Goal: Information Seeking & Learning: Understand process/instructions

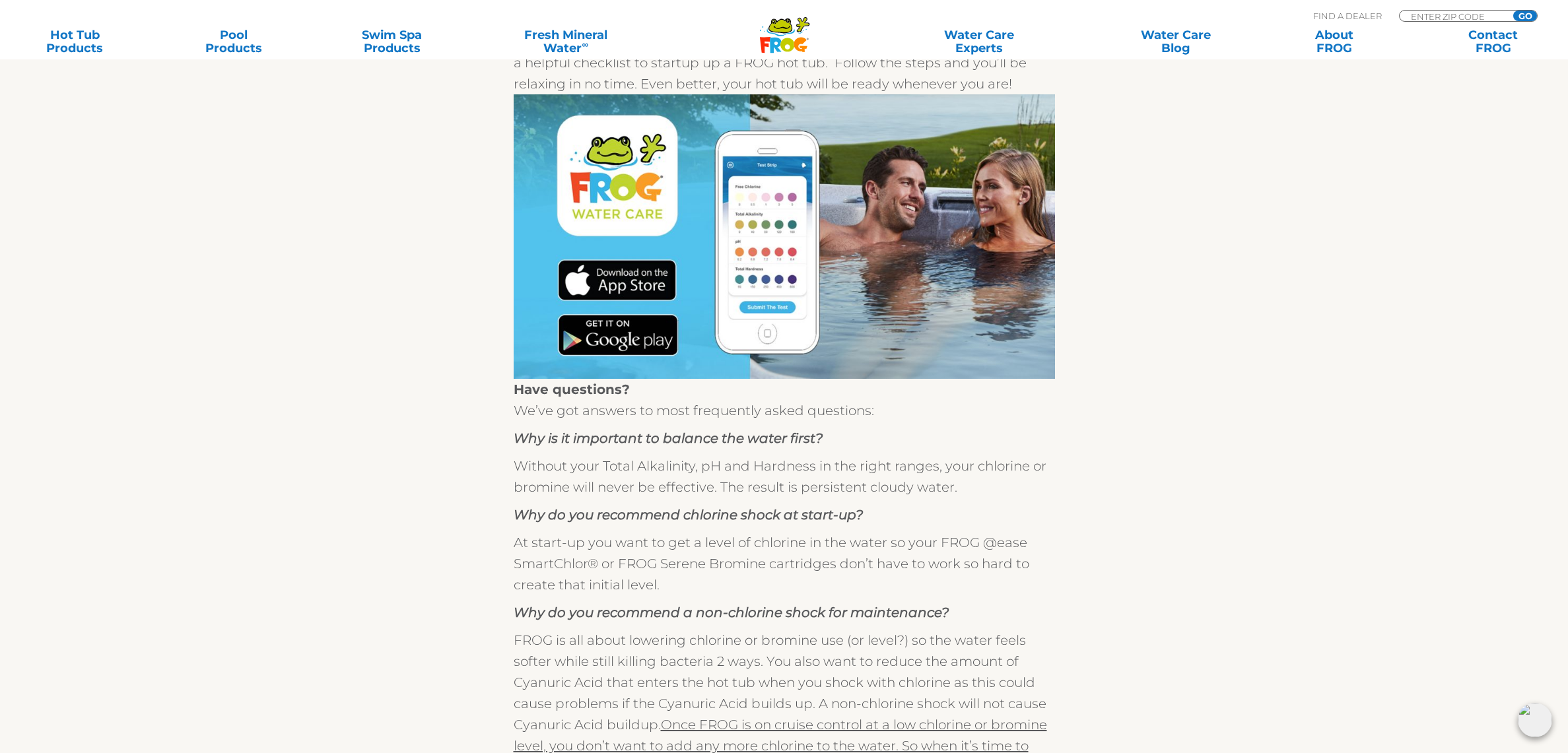
scroll to position [476, 0]
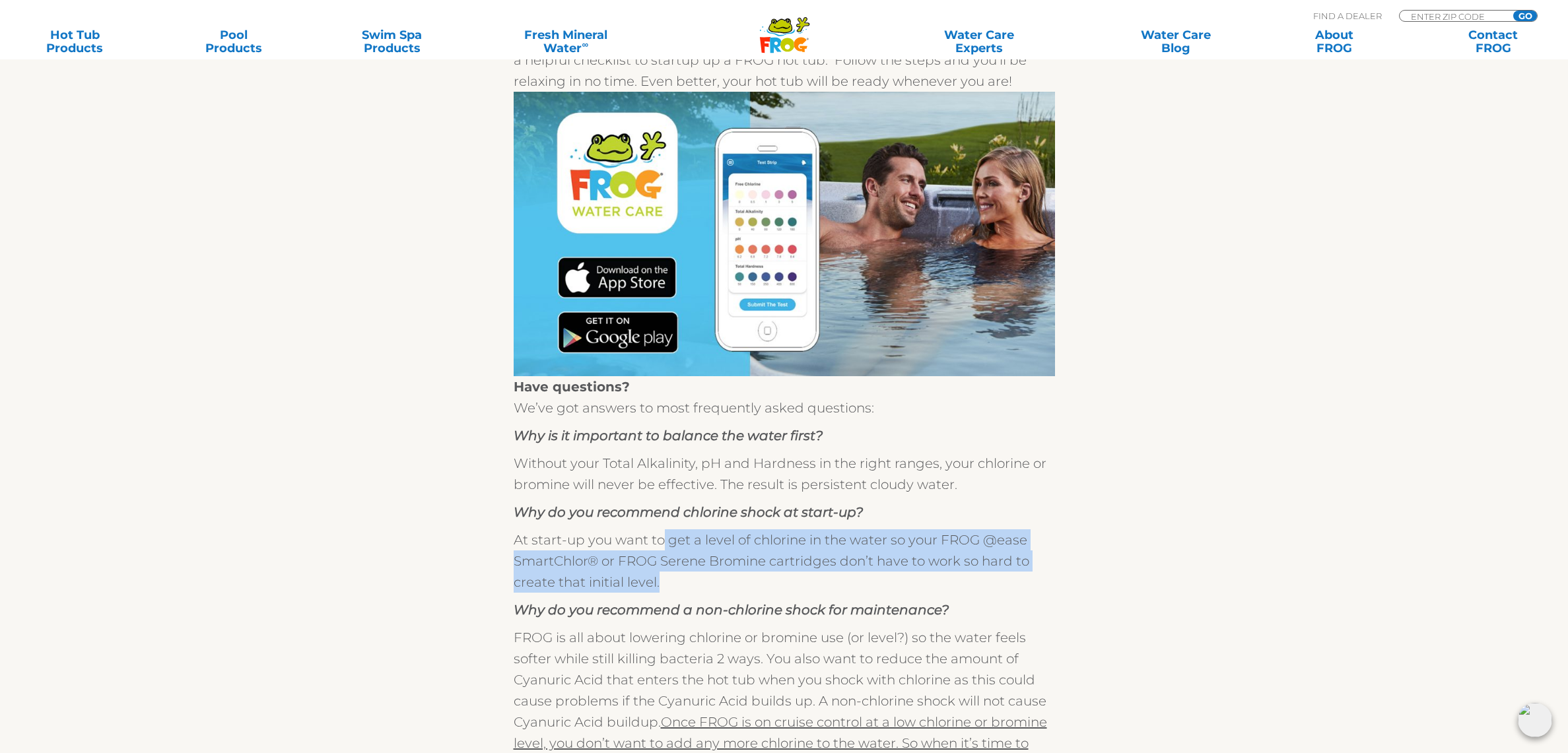
drag, startPoint x: 662, startPoint y: 543, endPoint x: 705, endPoint y: 579, distance: 56.1
click at [705, 579] on p "At start-up you want to get a level of chlorine in the water so your FROG @ease…" at bounding box center [784, 561] width 541 height 64
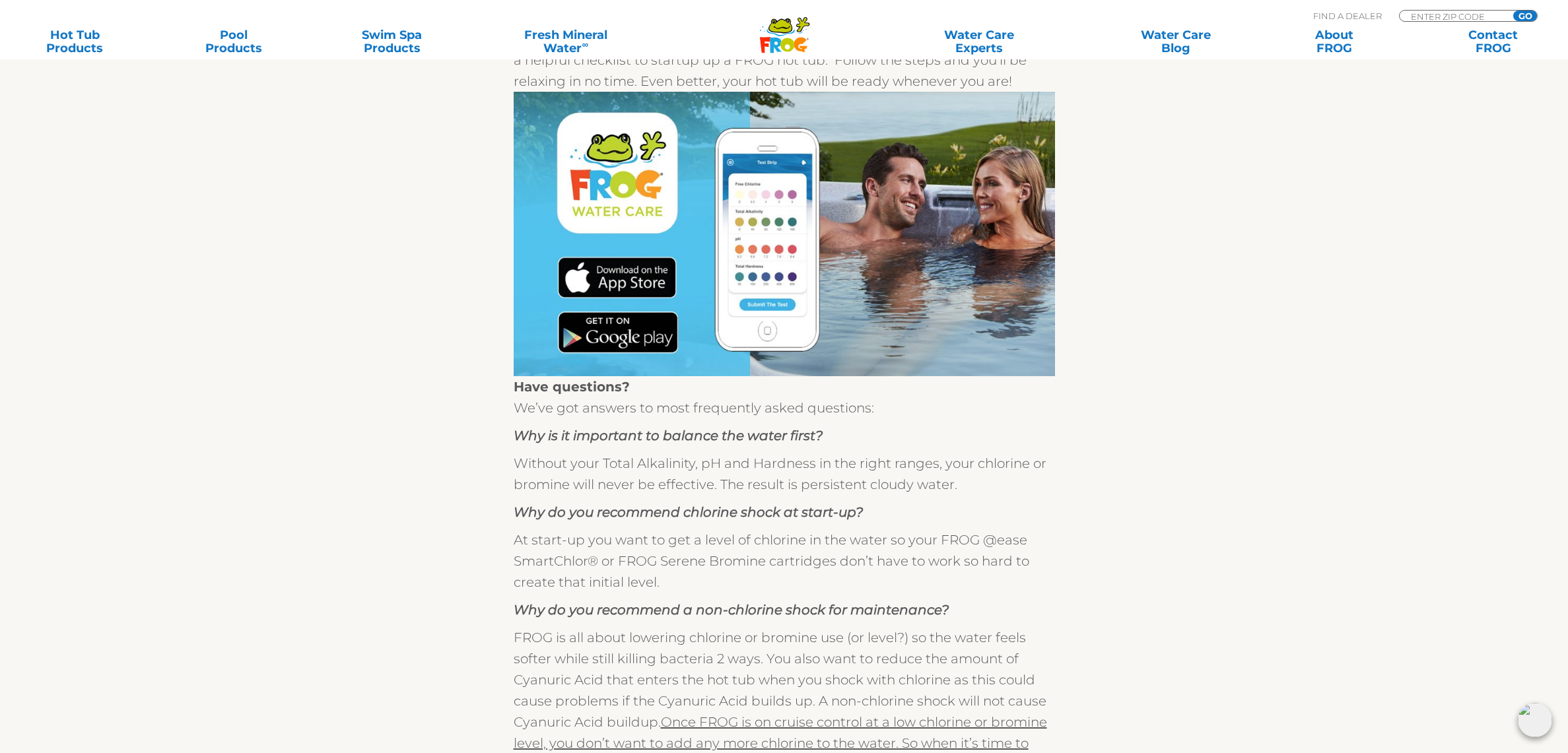
click at [705, 579] on p "At start-up you want to get a level of chlorine in the water so your FROG @ease…" at bounding box center [784, 561] width 541 height 64
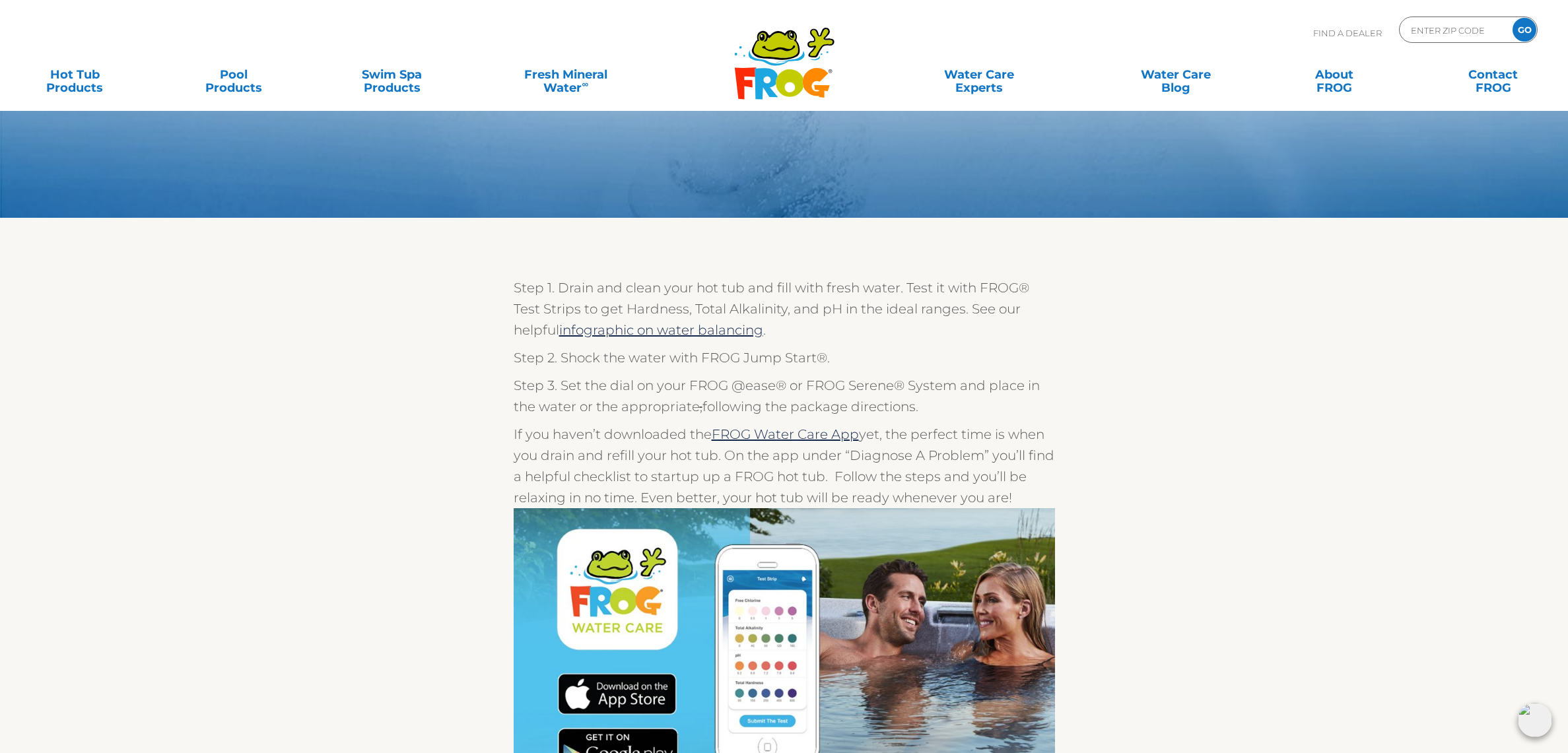
scroll to position [0, 0]
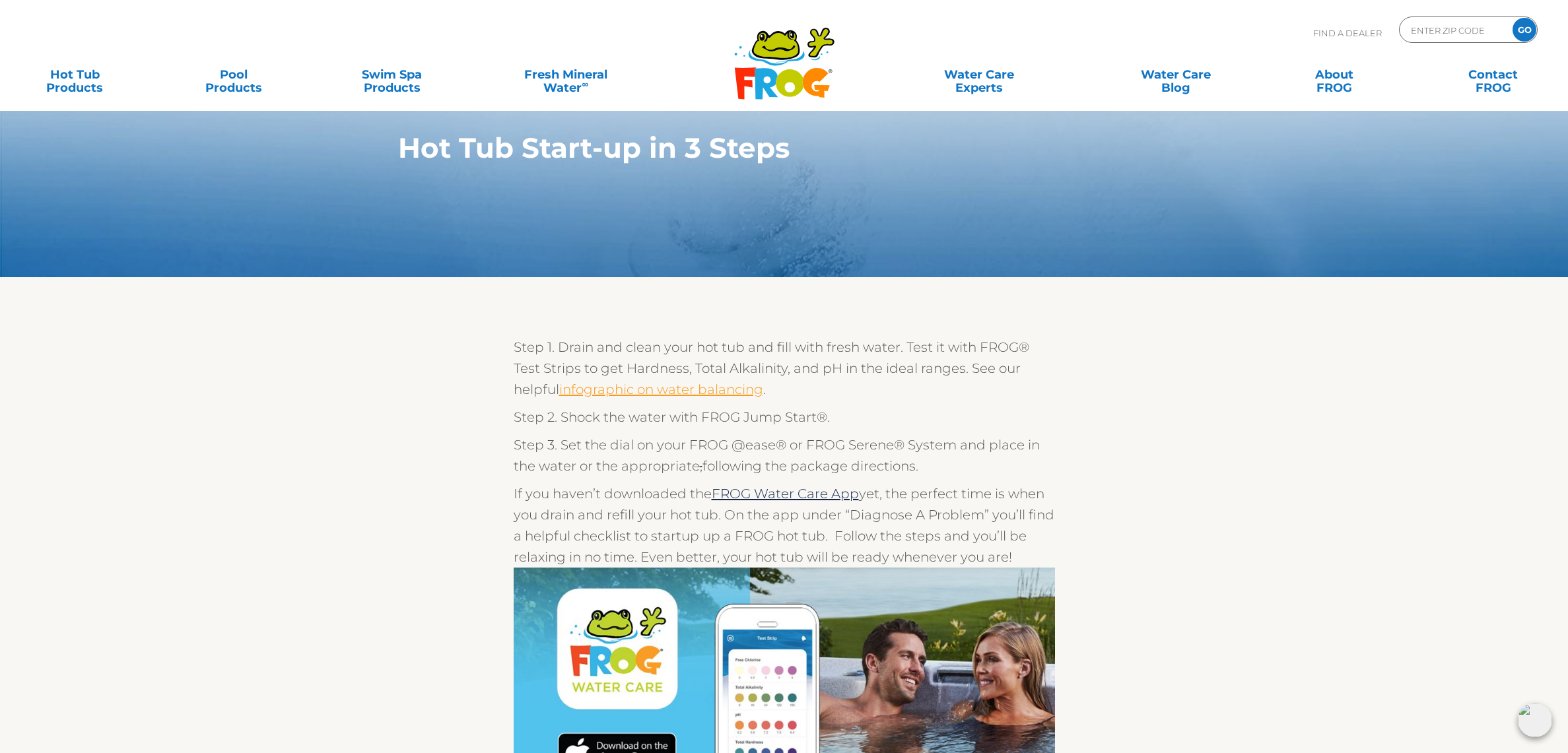
click at [643, 390] on link "infographic on water balancing" at bounding box center [661, 389] width 204 height 16
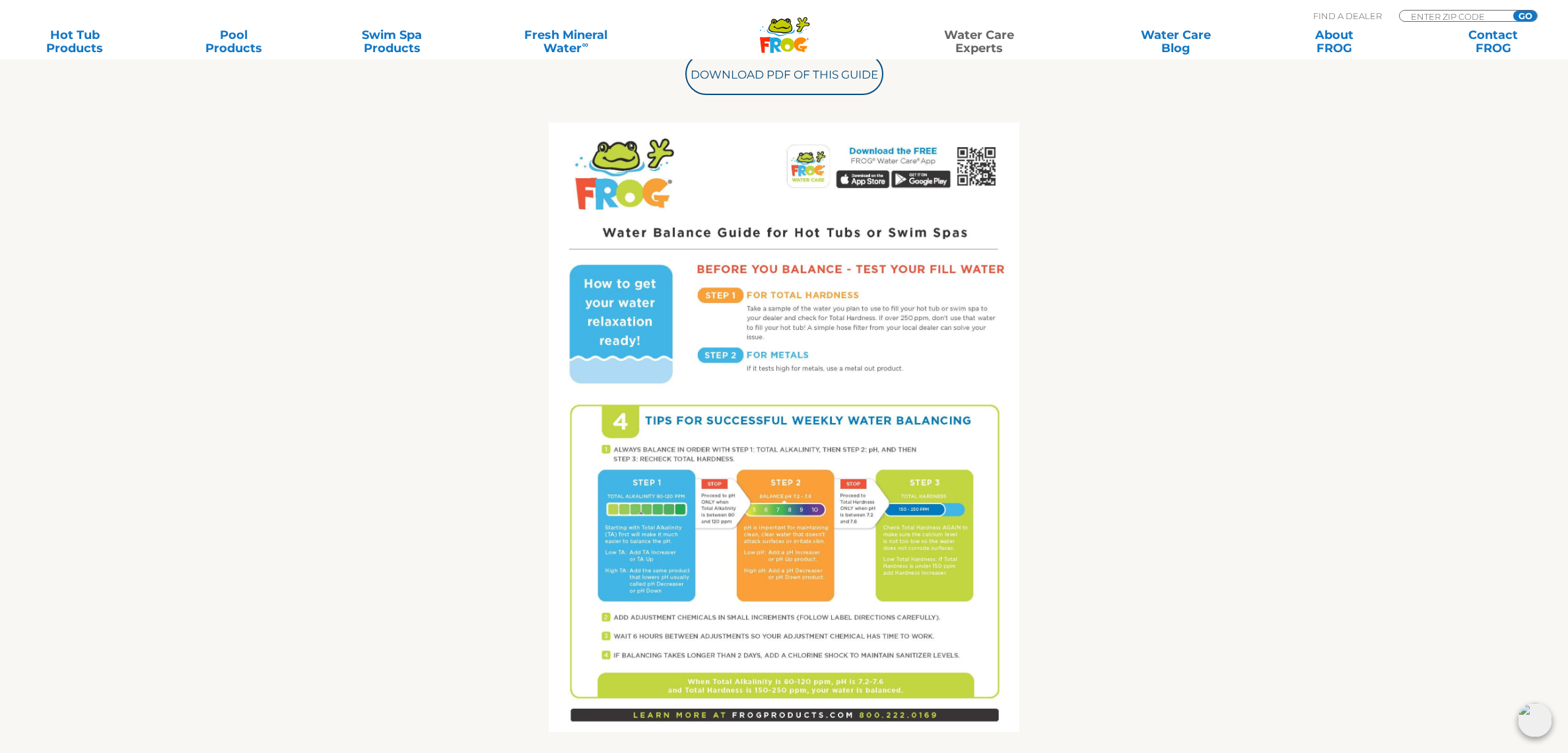
scroll to position [602, 0]
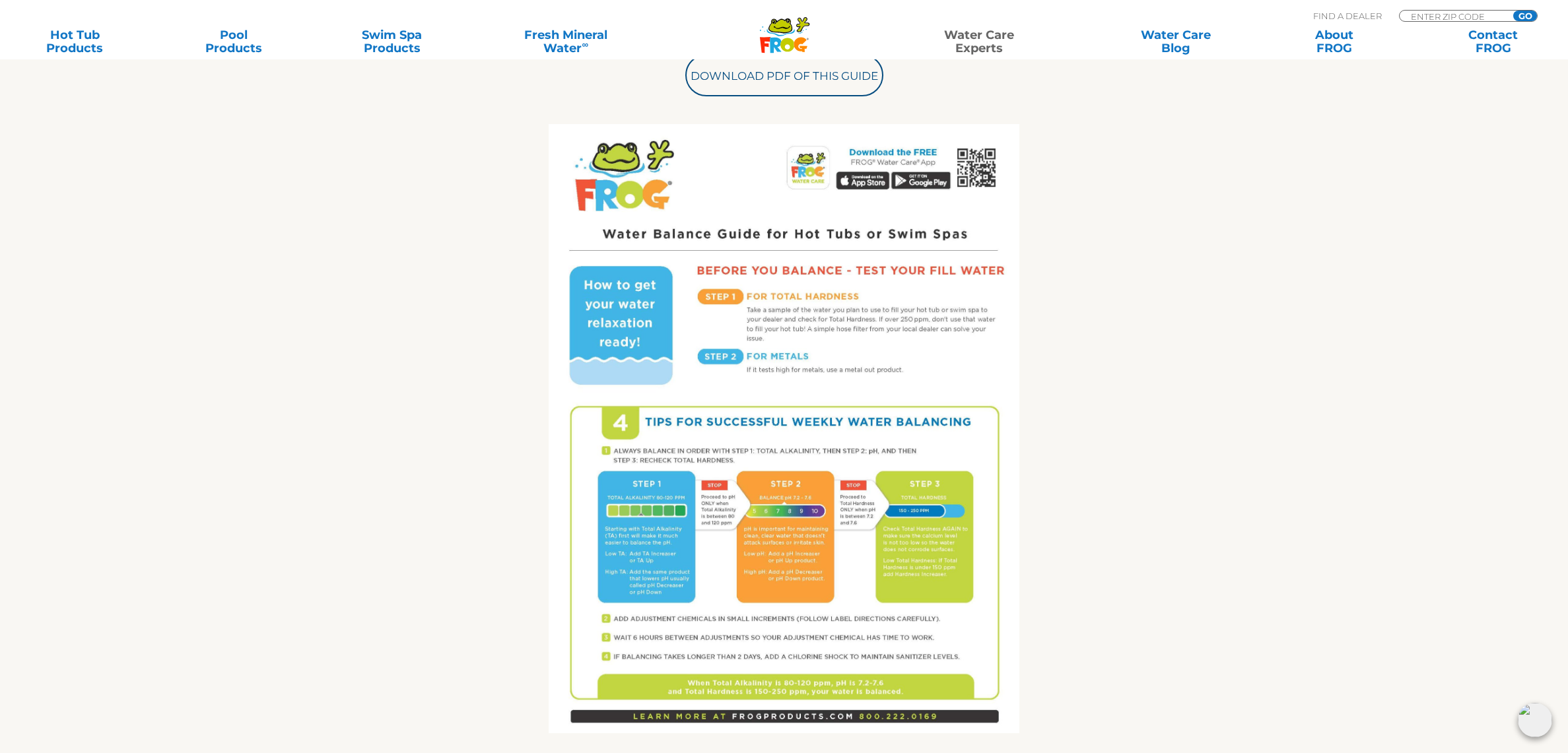
drag, startPoint x: 768, startPoint y: 280, endPoint x: 916, endPoint y: 742, distance: 485.1
click at [1491, 48] on link "Contact FROG" at bounding box center [1492, 41] width 123 height 26
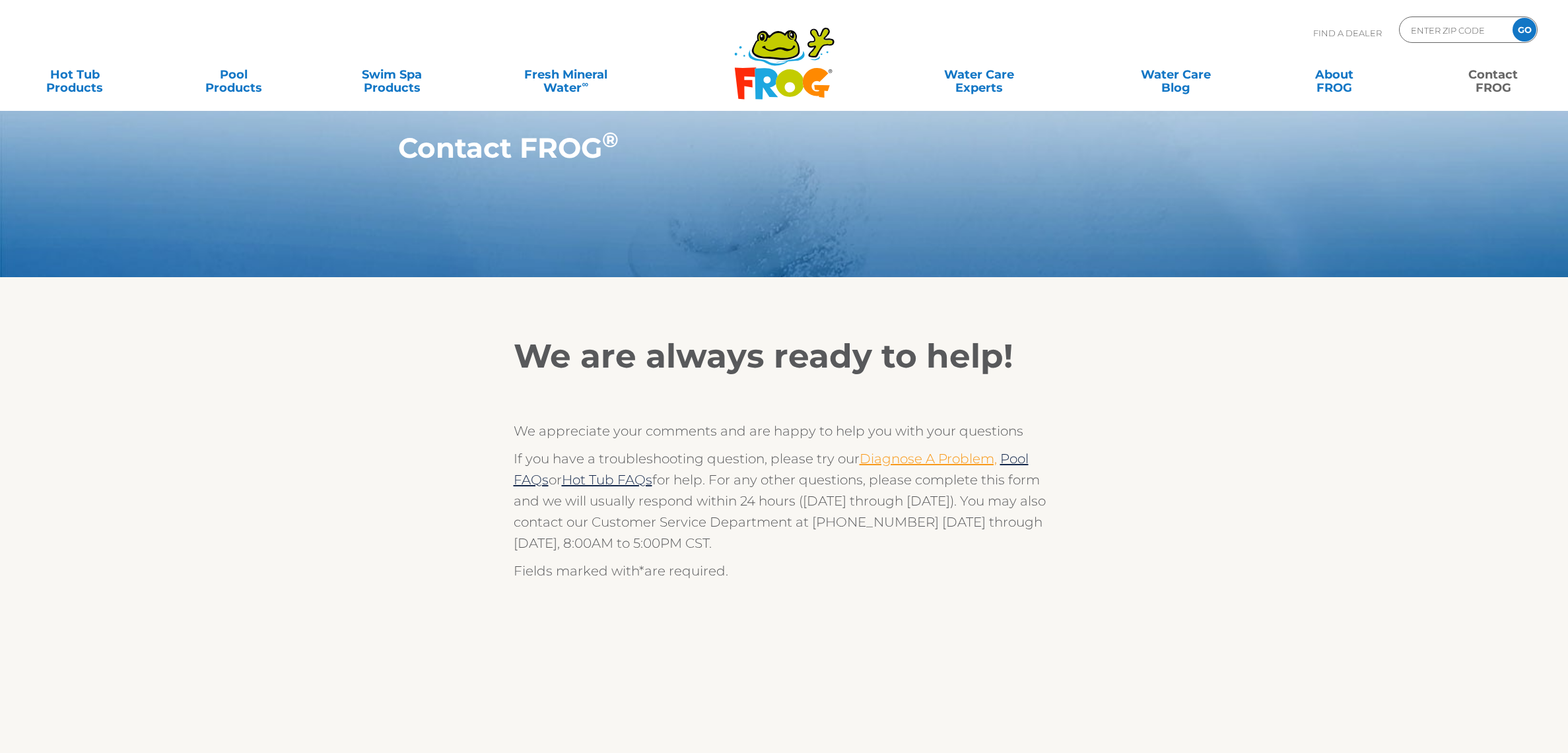
click at [931, 464] on link "Diagnose A Problem," at bounding box center [929, 459] width 138 height 16
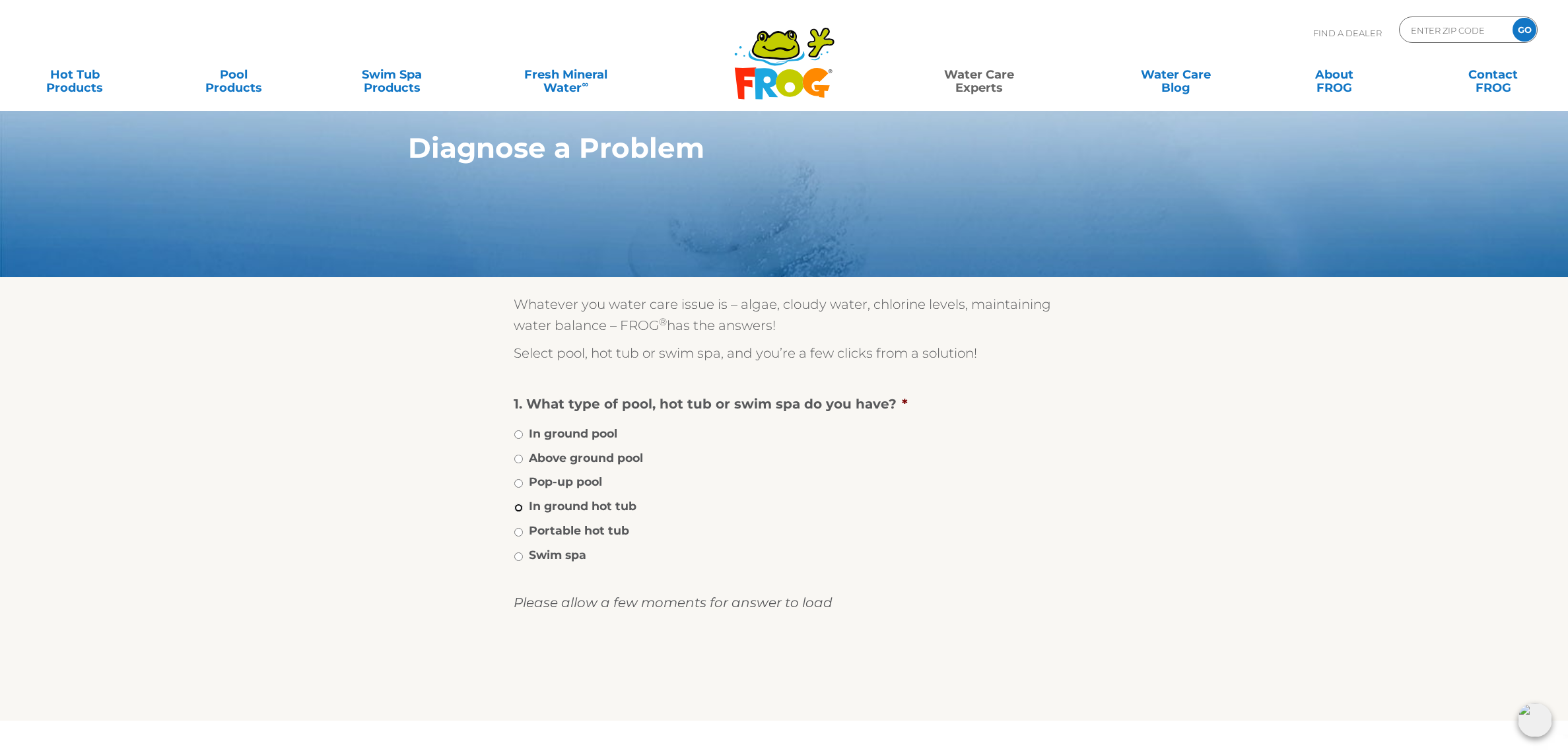
click at [518, 510] on input "In ground hot tub" at bounding box center [518, 508] width 8 height 8
radio input "true"
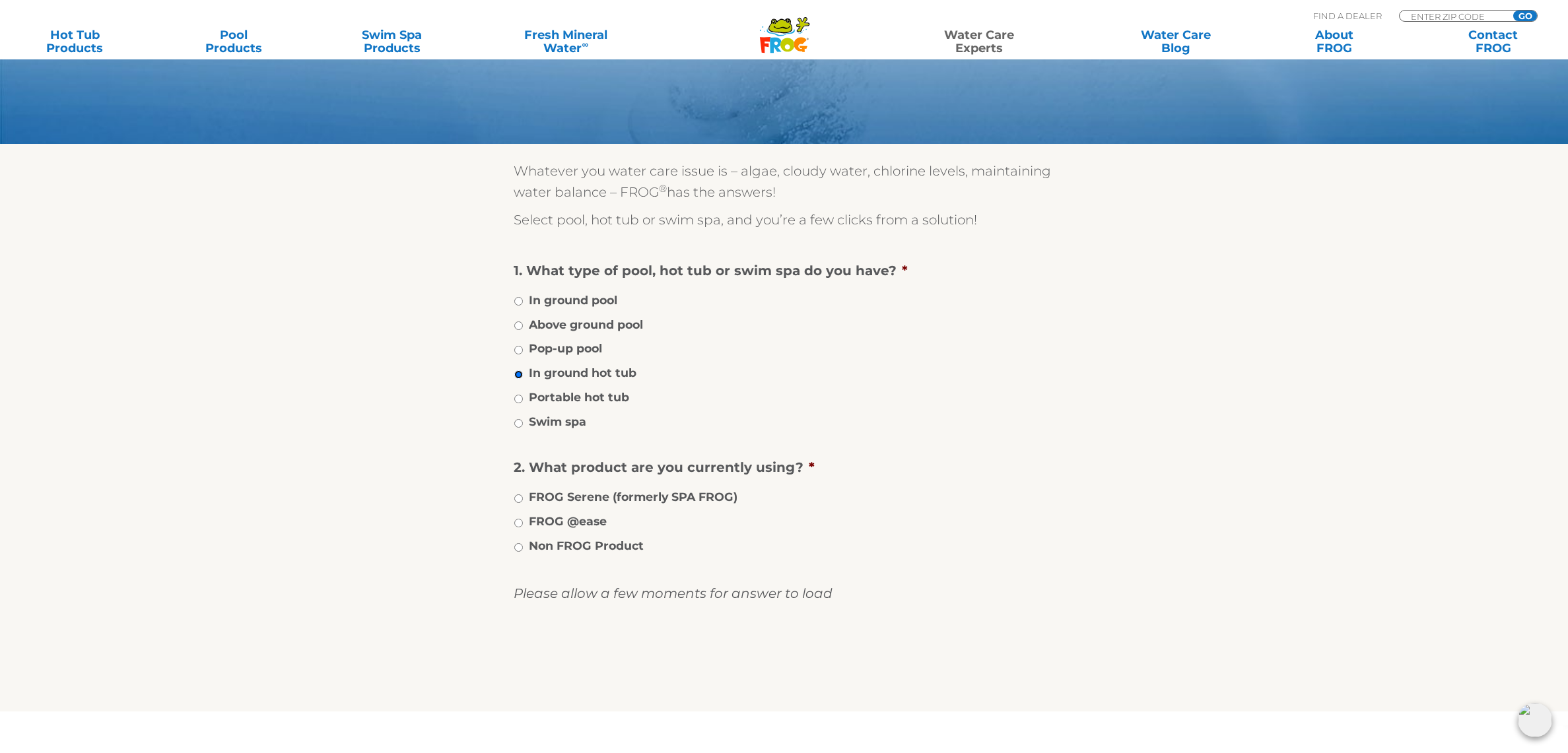
scroll to position [138, 0]
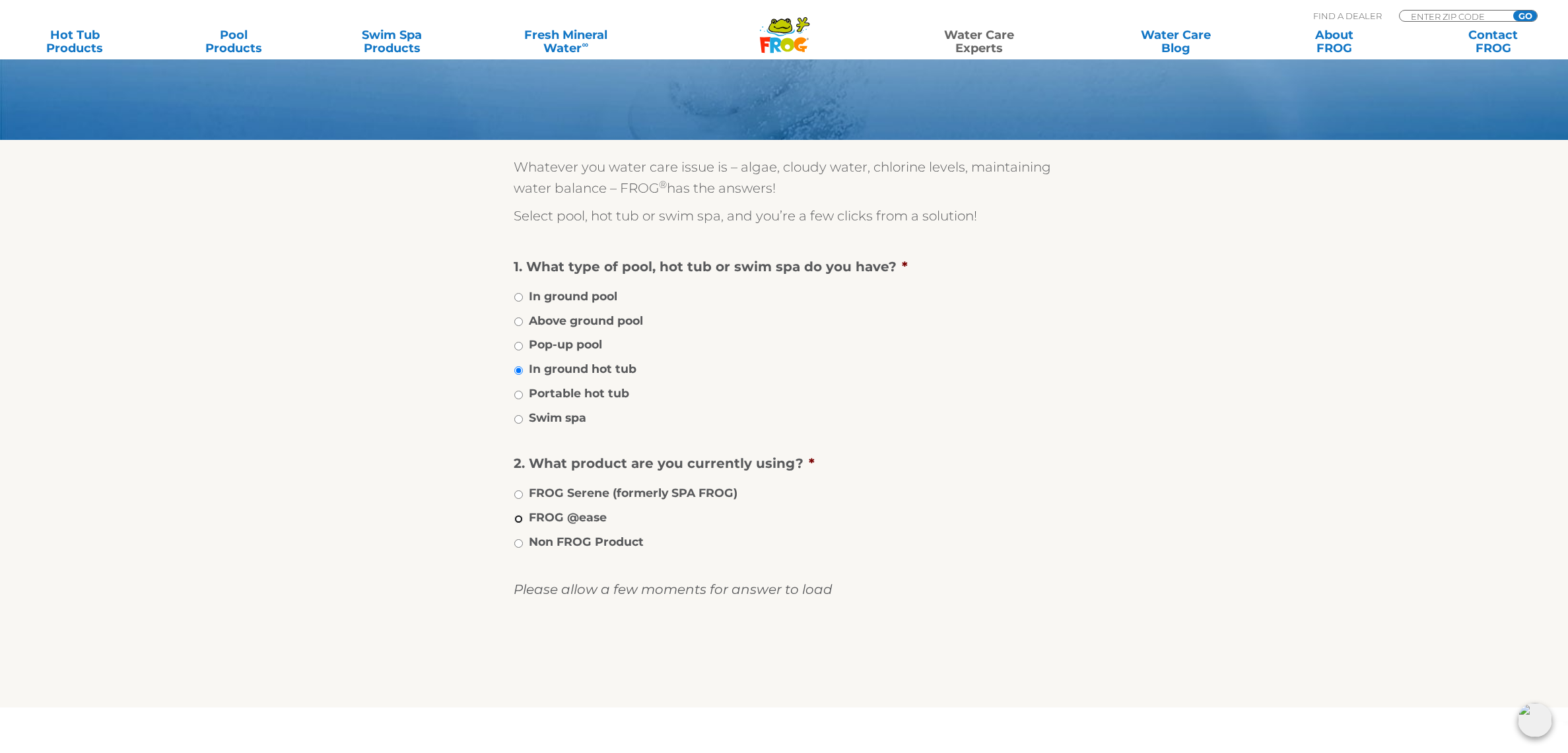
click at [521, 515] on input "FROG @ease" at bounding box center [518, 519] width 8 height 8
radio input "true"
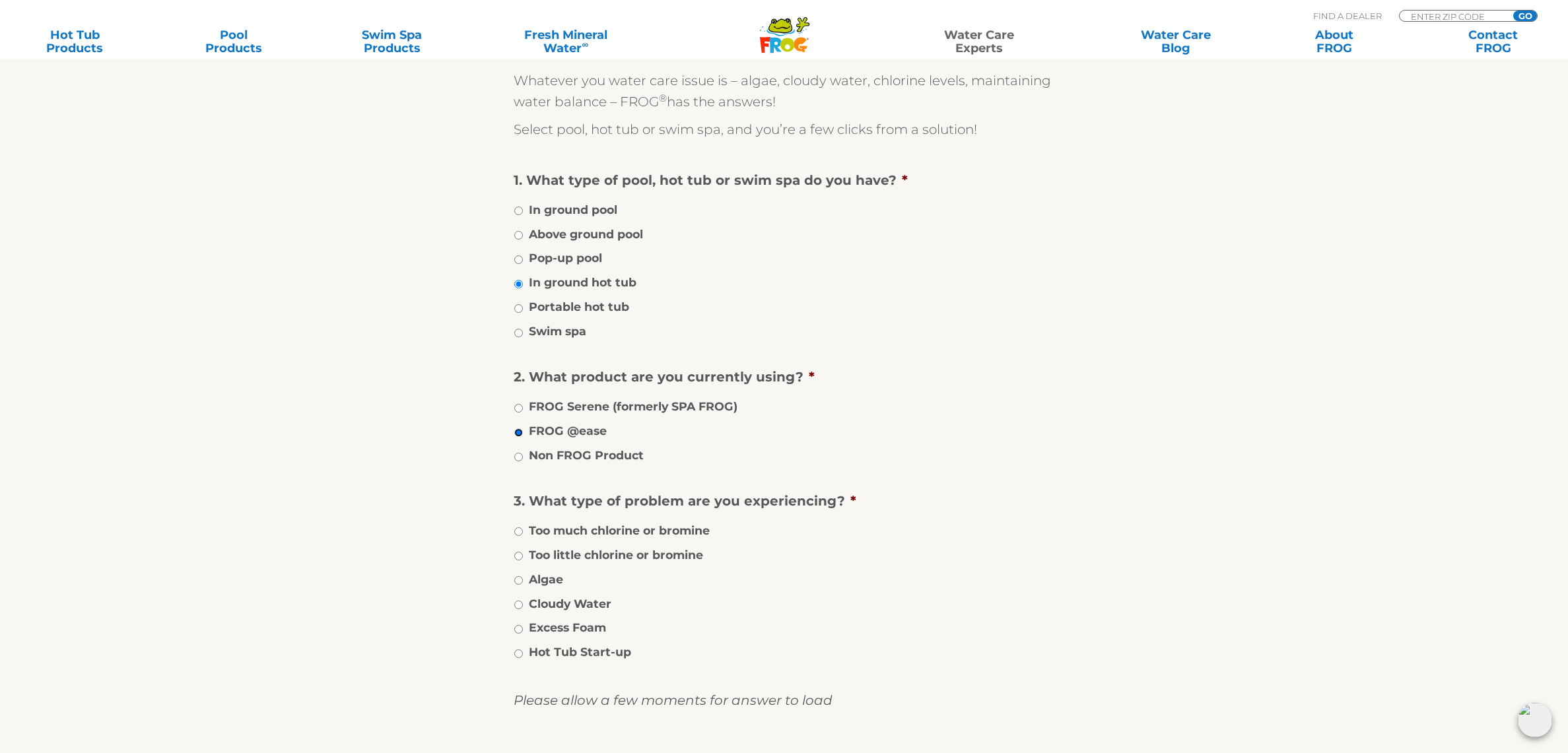
scroll to position [249, 0]
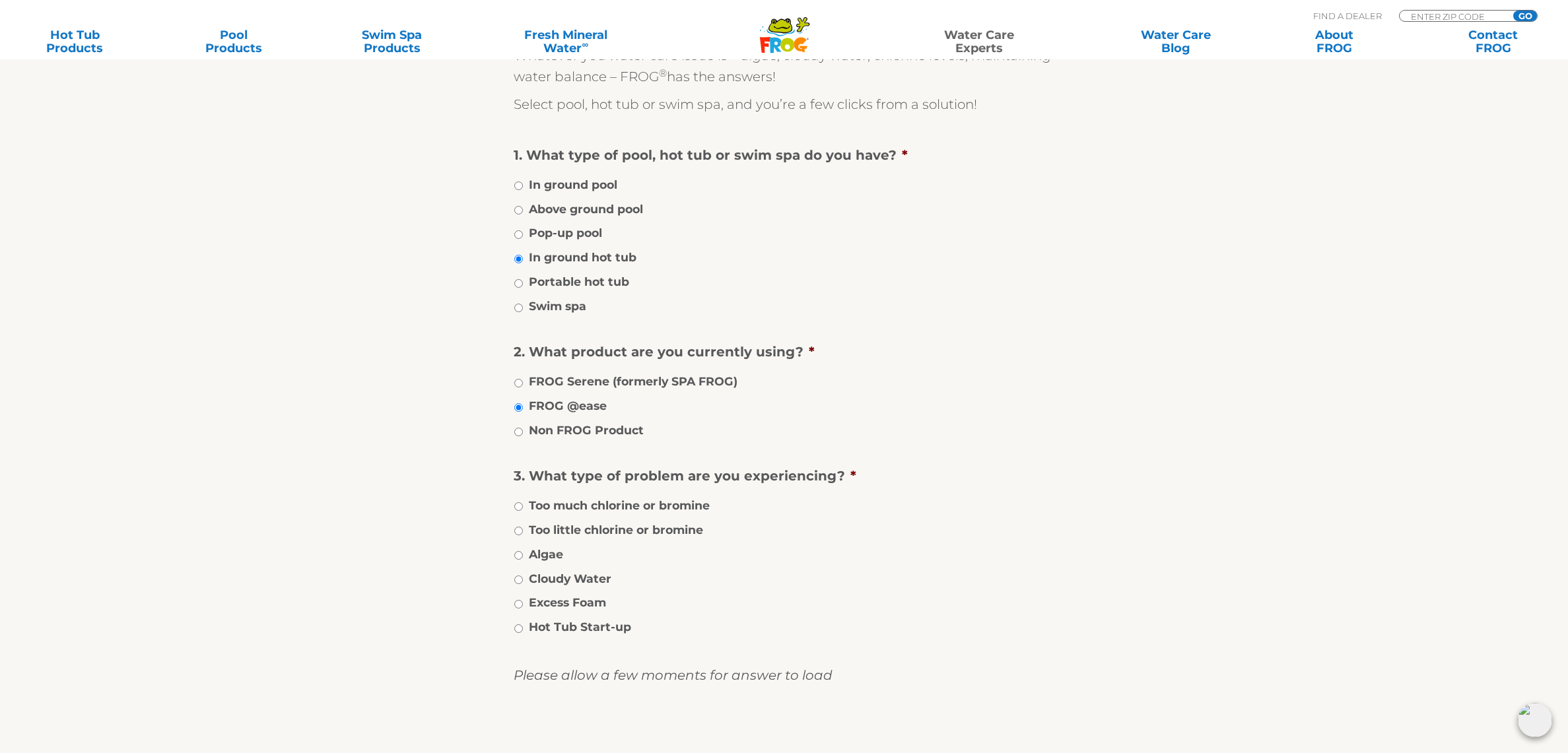
drag, startPoint x: 499, startPoint y: 566, endPoint x: 507, endPoint y: 570, distance: 8.9
click at [501, 567] on div "Whatever you water care issue is – algae, cloudy water, chlorine levels, mainta…" at bounding box center [784, 410] width 812 height 765
click at [517, 580] on input "Cloudy Water" at bounding box center [518, 580] width 8 height 8
radio input "true"
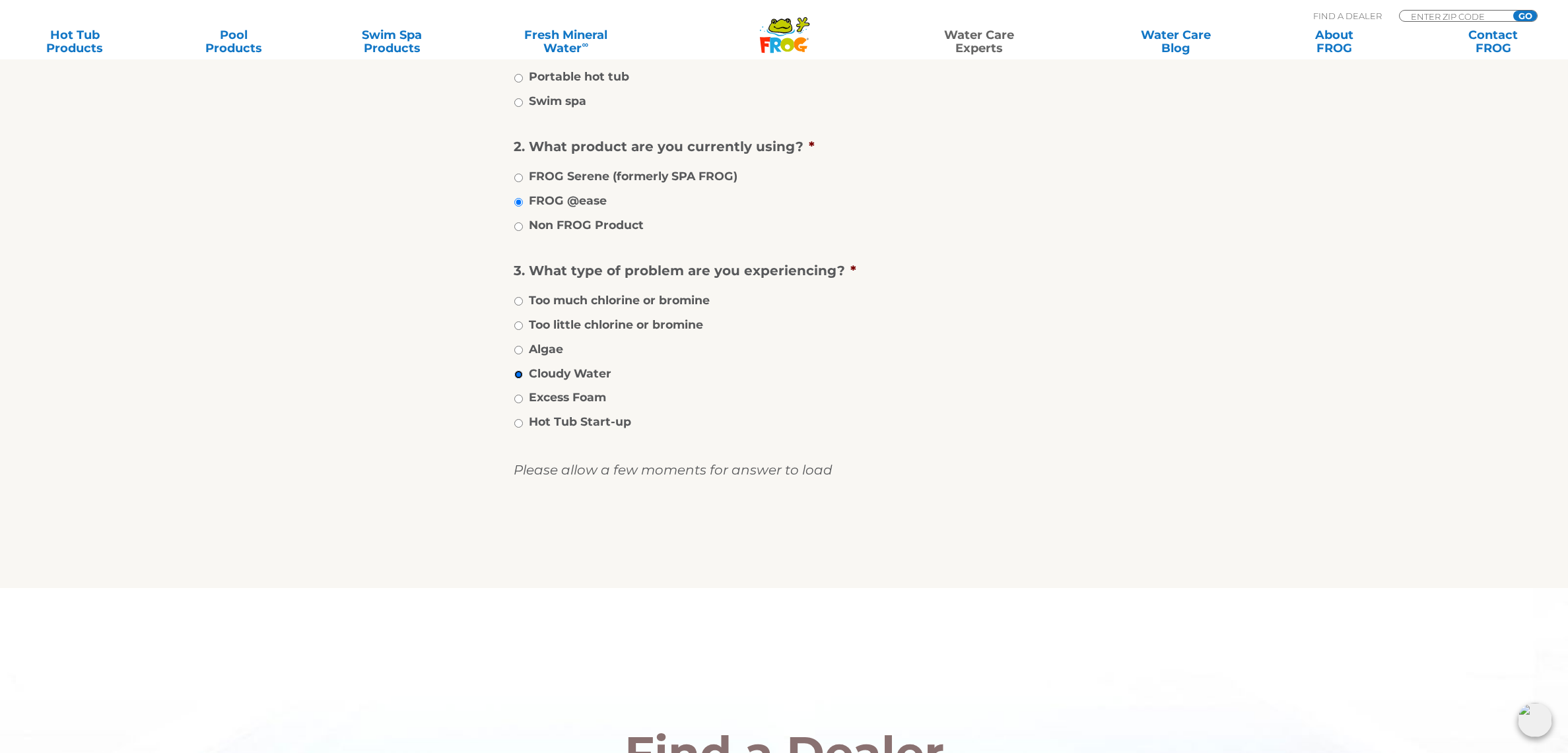
scroll to position [511, 0]
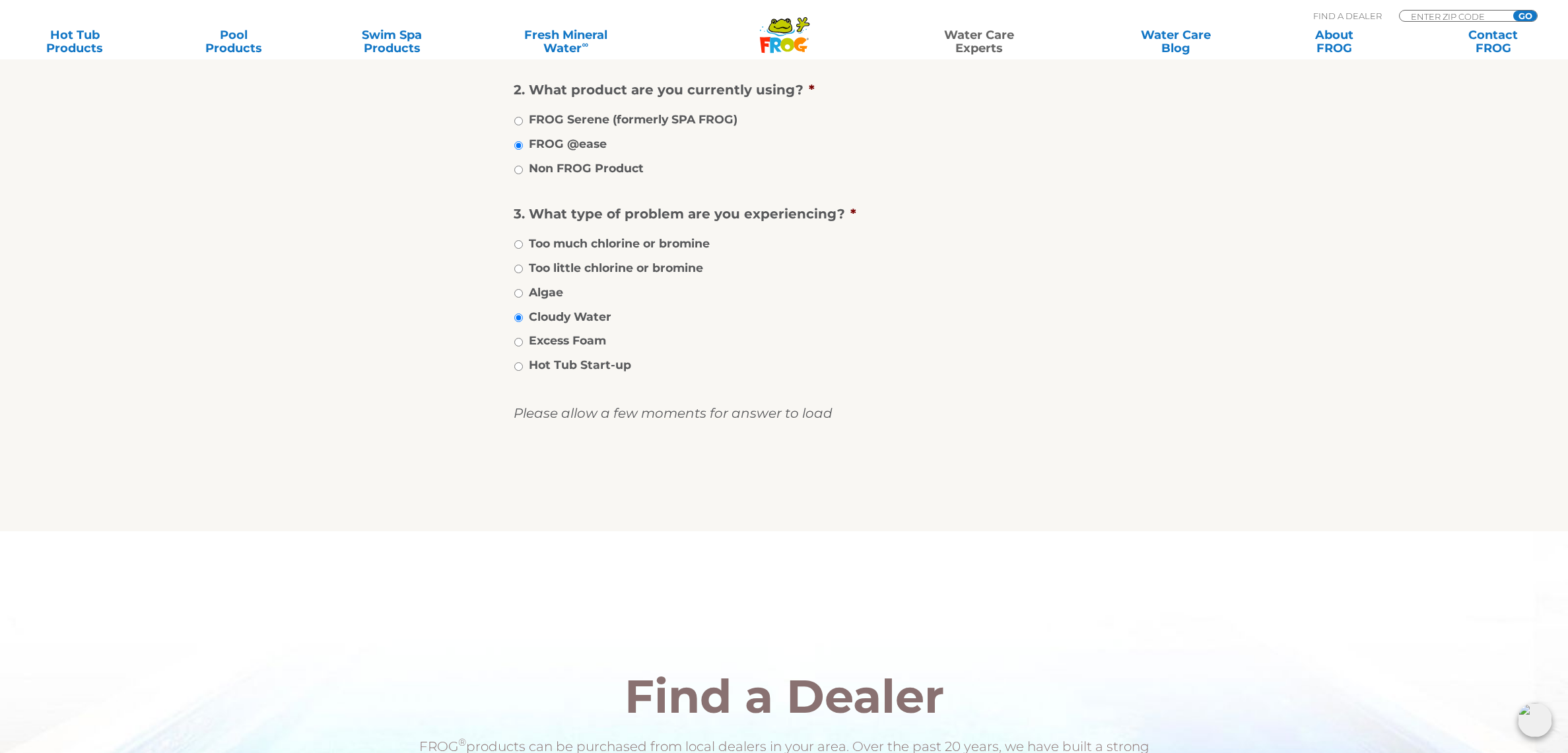
click at [784, 484] on input "image" at bounding box center [784, 483] width 0 height 42
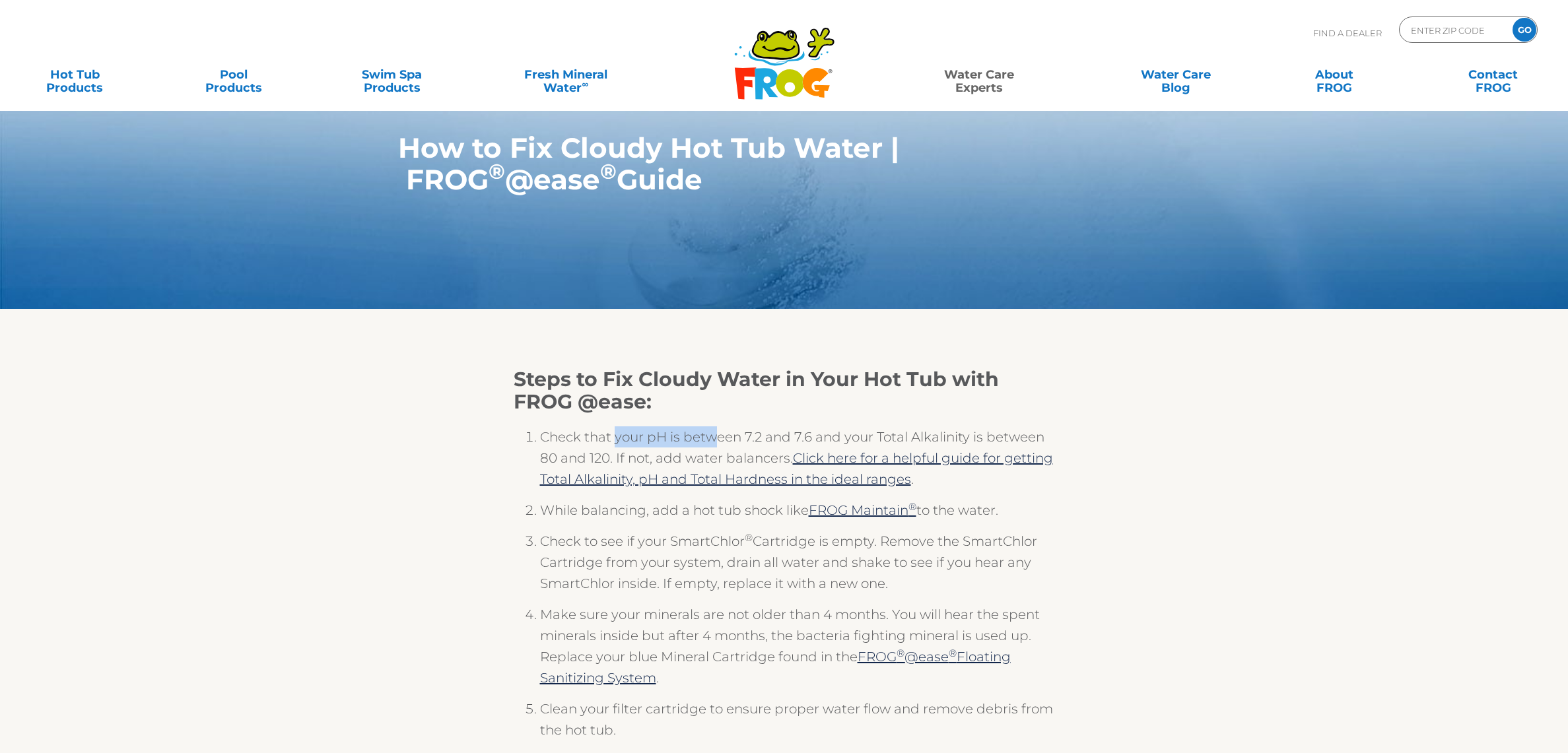
drag, startPoint x: 614, startPoint y: 442, endPoint x: 721, endPoint y: 447, distance: 107.1
click at [721, 447] on li "Check that your pH is between 7.2 and 7.6 and your Total Alkalinity is between …" at bounding box center [798, 463] width 515 height 73
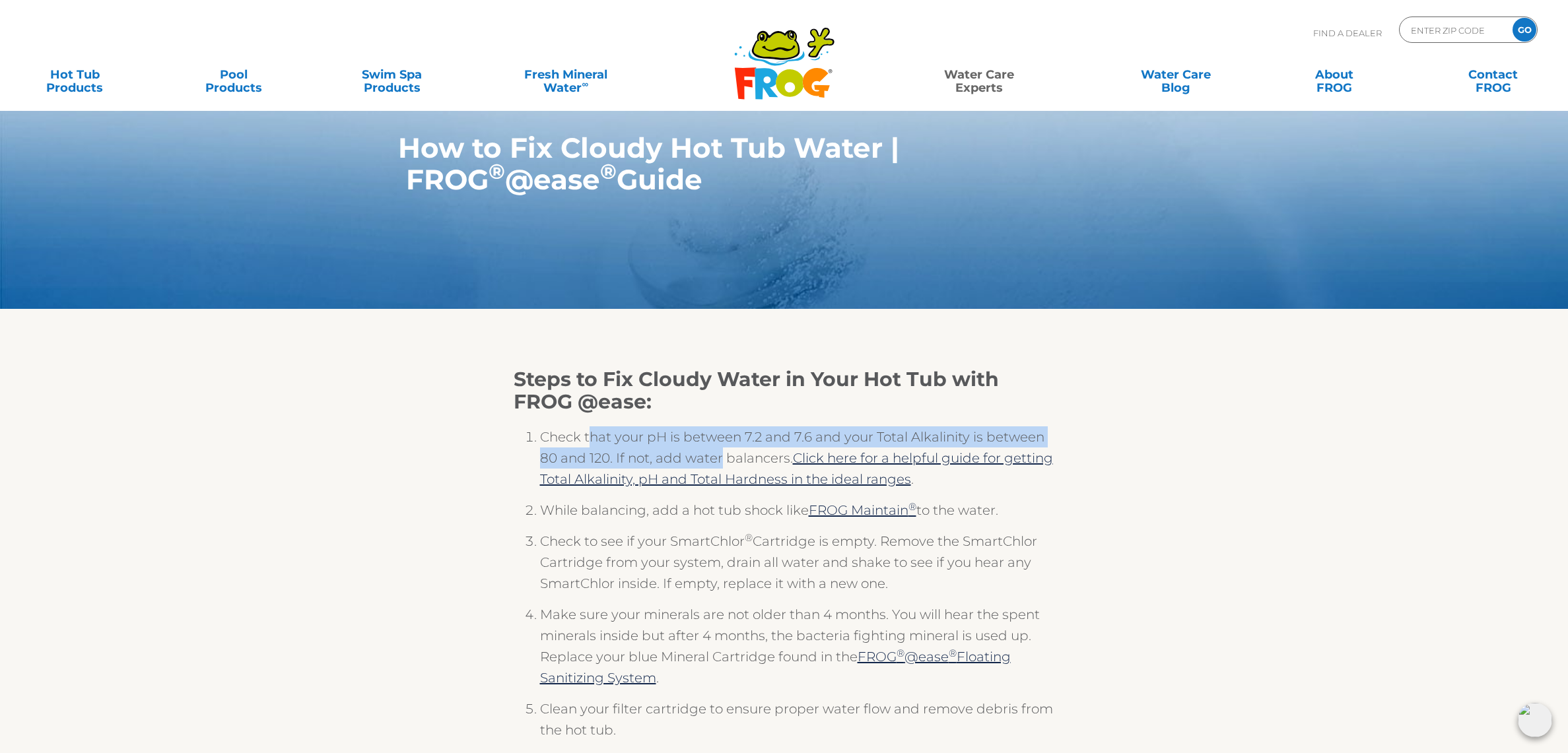
drag, startPoint x: 589, startPoint y: 443, endPoint x: 723, endPoint y: 457, distance: 134.7
click at [723, 457] on li "Check that your pH is between 7.2 and 7.6 and your Total Alkalinity is between …" at bounding box center [798, 463] width 515 height 73
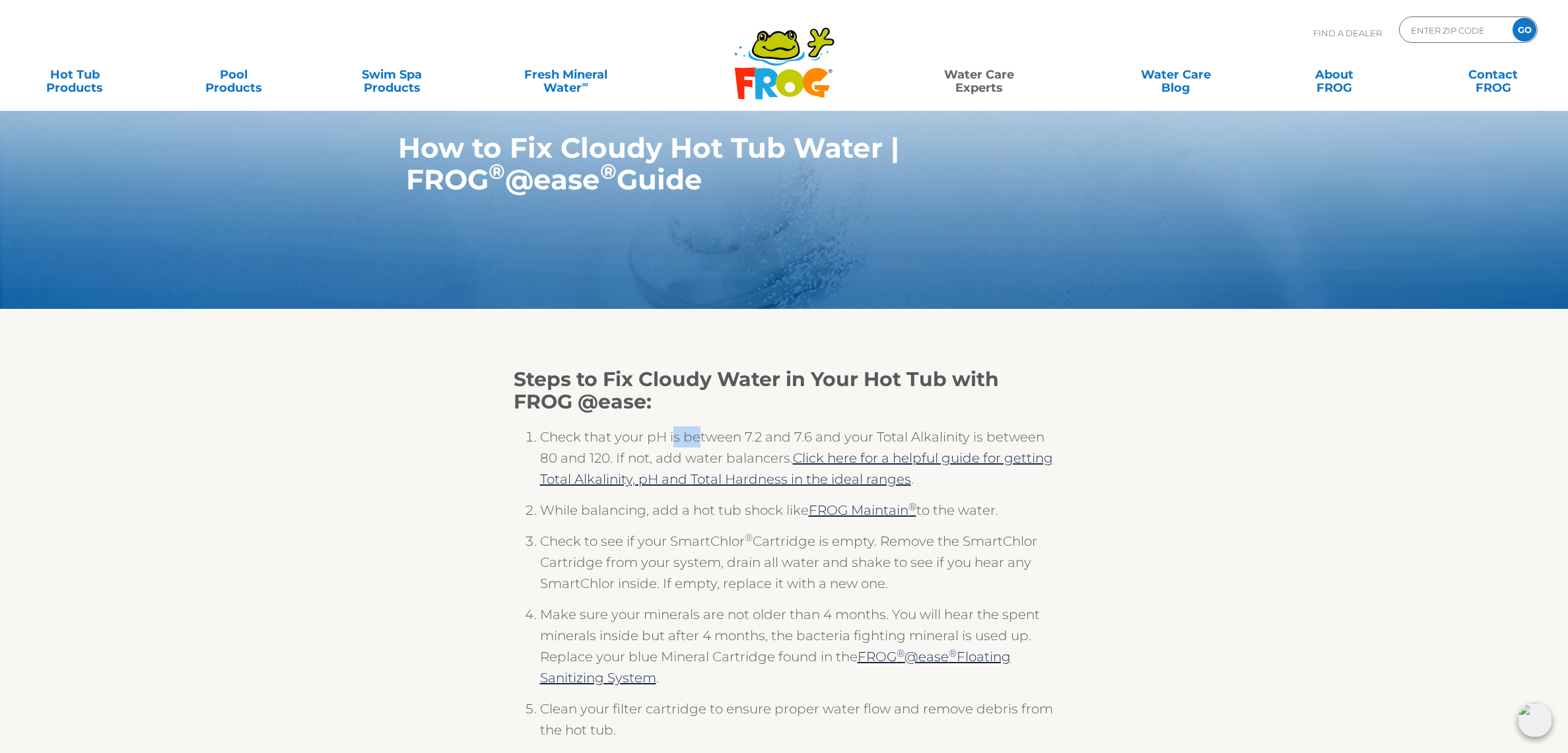
drag, startPoint x: 673, startPoint y: 433, endPoint x: 699, endPoint y: 445, distance: 28.6
click at [699, 445] on li "Check that your pH is between 7.2 and 7.6 and your Total Alkalinity is between …" at bounding box center [798, 463] width 515 height 73
drag, startPoint x: 628, startPoint y: 508, endPoint x: 733, endPoint y: 524, distance: 106.2
click at [733, 524] on li "While balancing, add a hot tub shock like FROG Maintain ® to the water." at bounding box center [798, 515] width 515 height 31
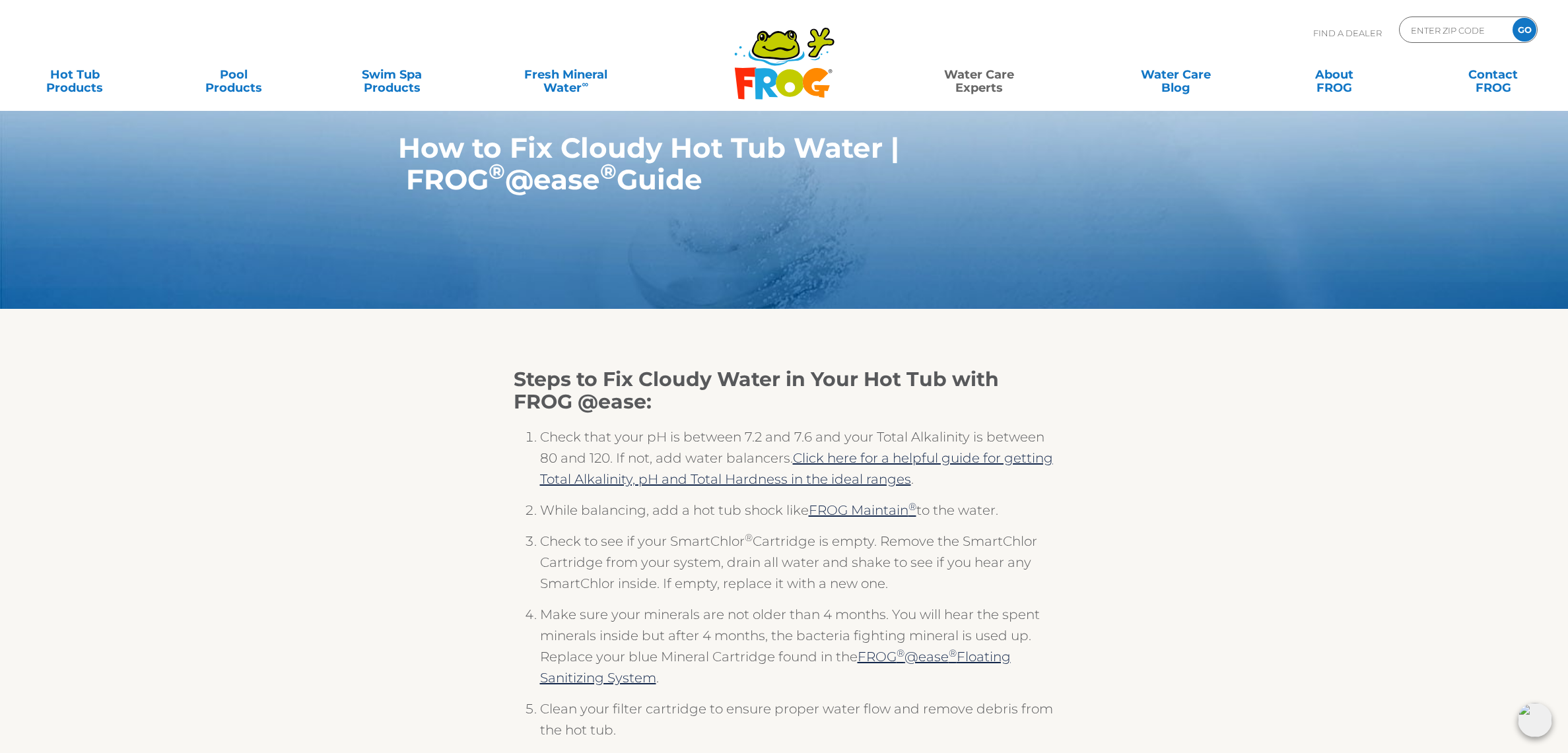
click at [733, 524] on li "While balancing, add a hot tub shock like FROG Maintain ® to the water." at bounding box center [798, 515] width 515 height 31
drag, startPoint x: 613, startPoint y: 507, endPoint x: 749, endPoint y: 521, distance: 136.7
click at [749, 521] on li "While balancing, add a hot tub shock like FROG Maintain ® to the water." at bounding box center [798, 515] width 515 height 31
drag, startPoint x: 614, startPoint y: 511, endPoint x: 694, endPoint y: 521, distance: 80.6
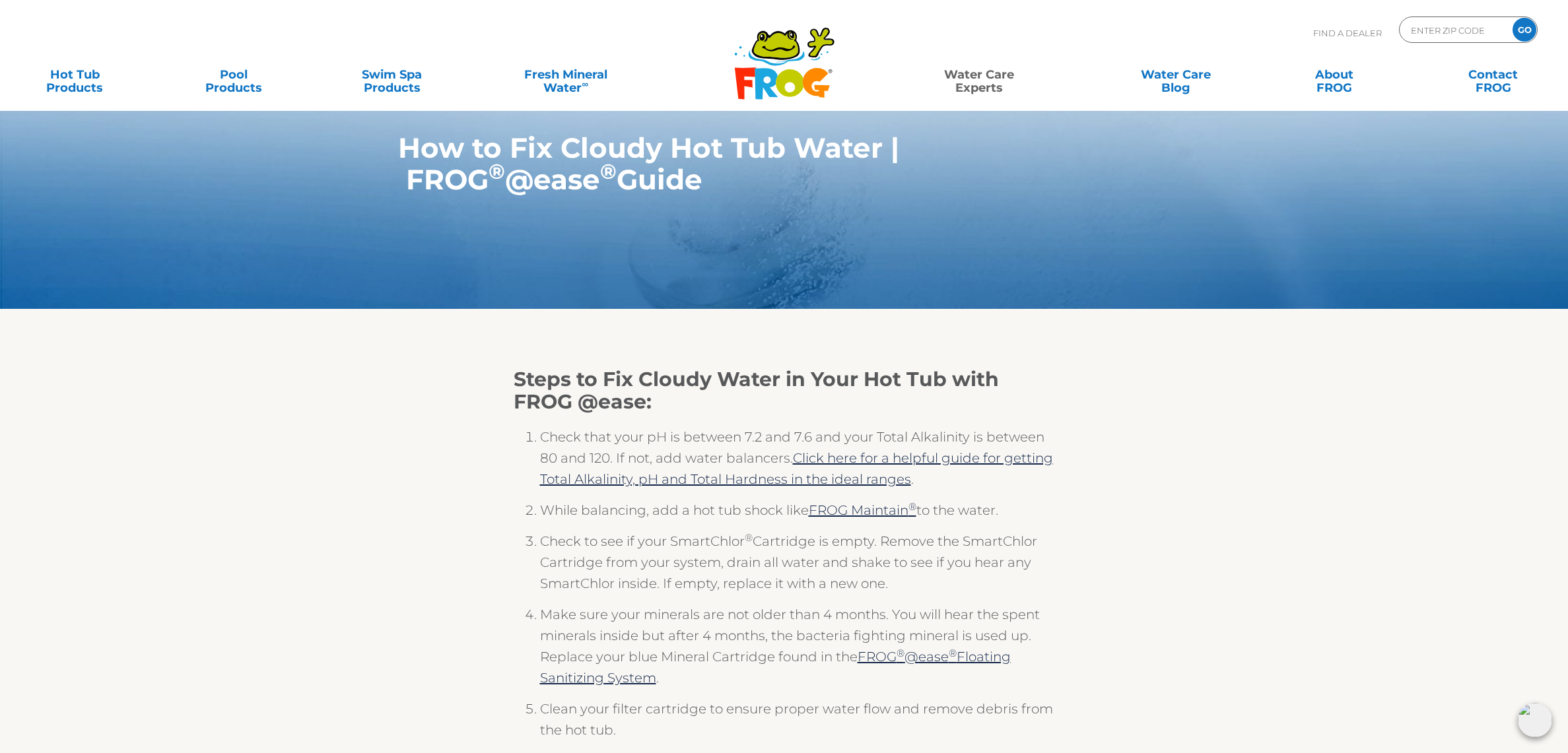
click at [694, 521] on li "While balancing, add a hot tub shock like FROG Maintain ® to the water." at bounding box center [798, 515] width 515 height 31
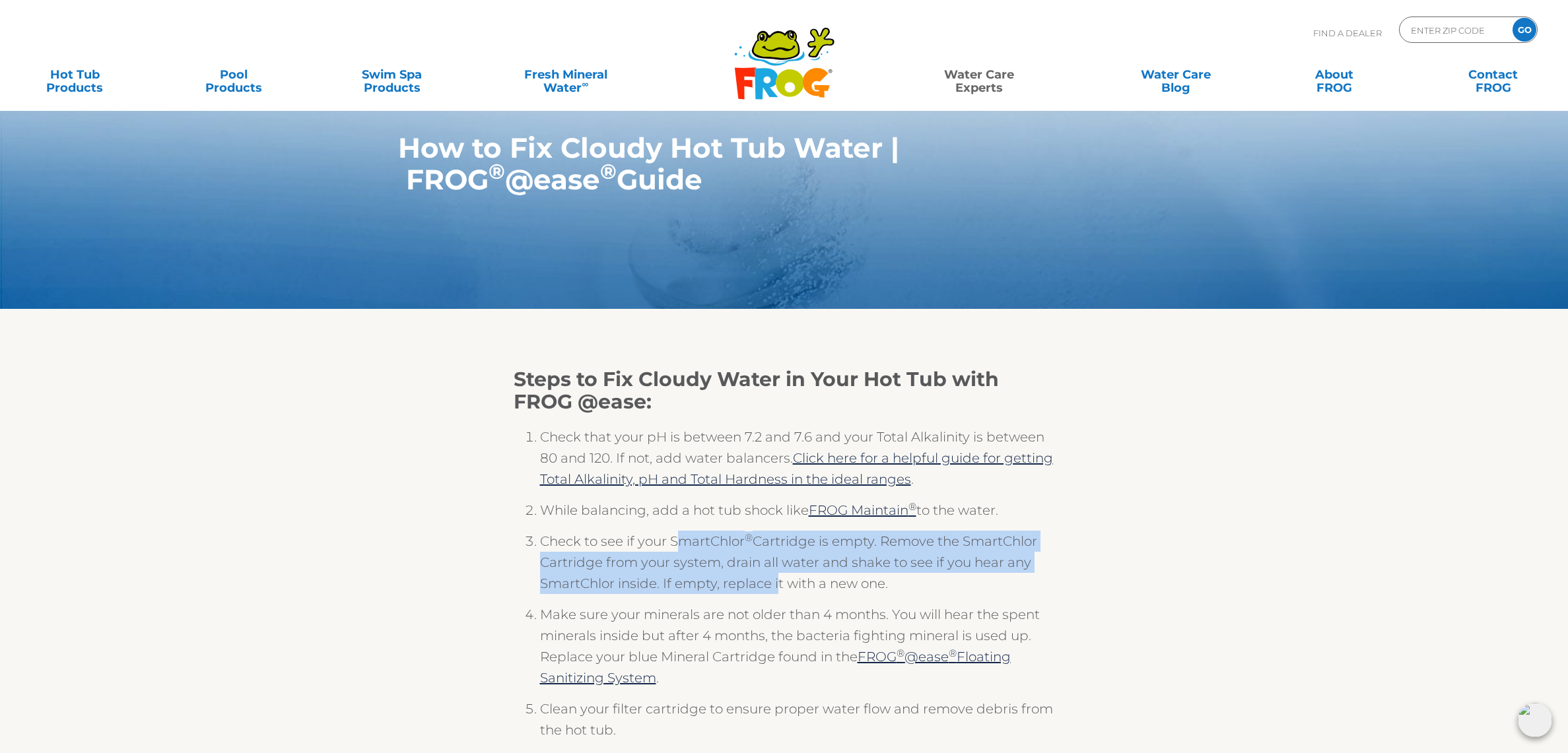
drag, startPoint x: 679, startPoint y: 544, endPoint x: 774, endPoint y: 579, distance: 101.2
click at [774, 579] on li "Check to see if your SmartChlor ® Cartridge is empty. Remove the SmartChlor Car…" at bounding box center [798, 568] width 515 height 73
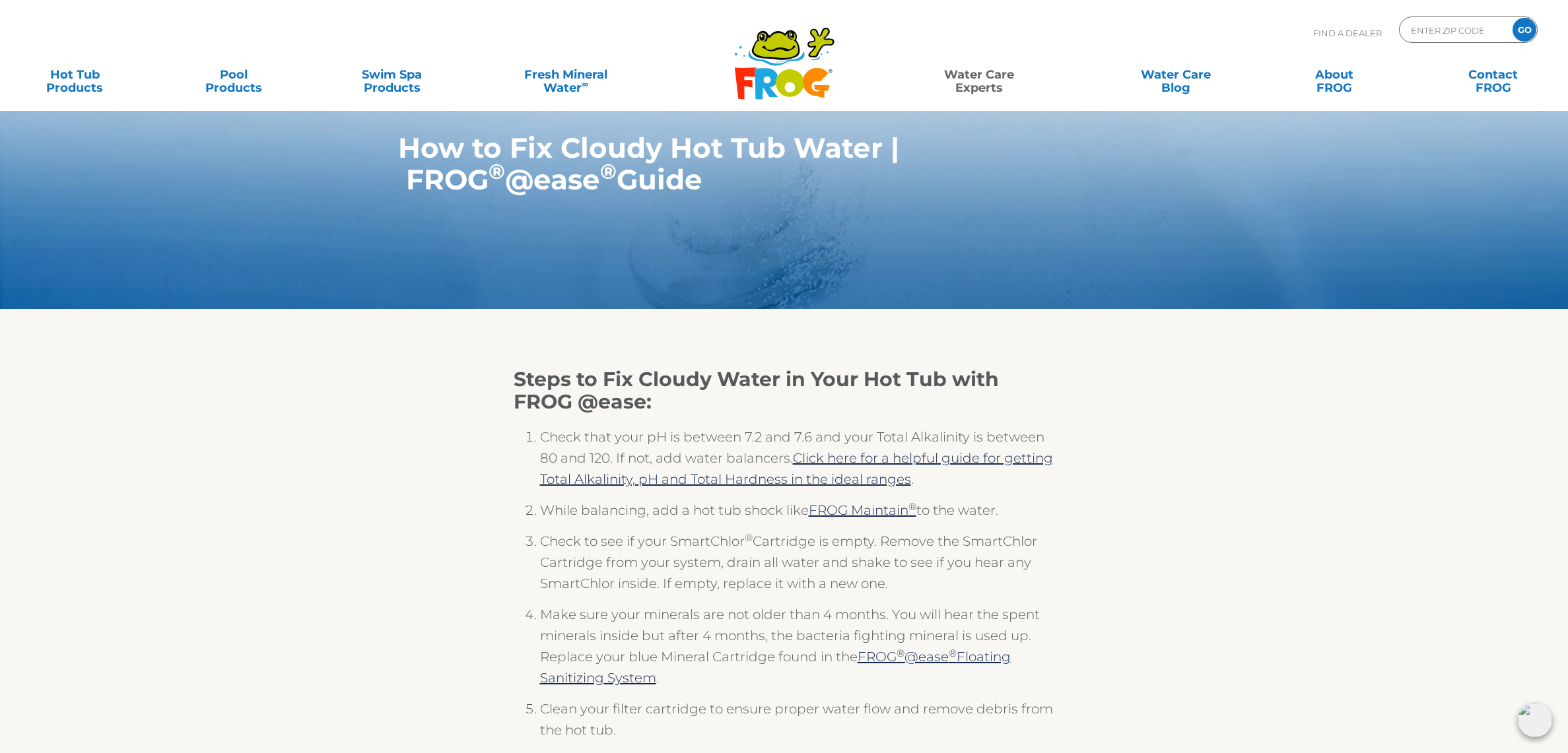
drag, startPoint x: 635, startPoint y: 544, endPoint x: 762, endPoint y: 602, distance: 139.6
click at [762, 602] on li "Check to see if your SmartChlor ® Cartridge is empty. Remove the SmartChlor Car…" at bounding box center [798, 568] width 515 height 73
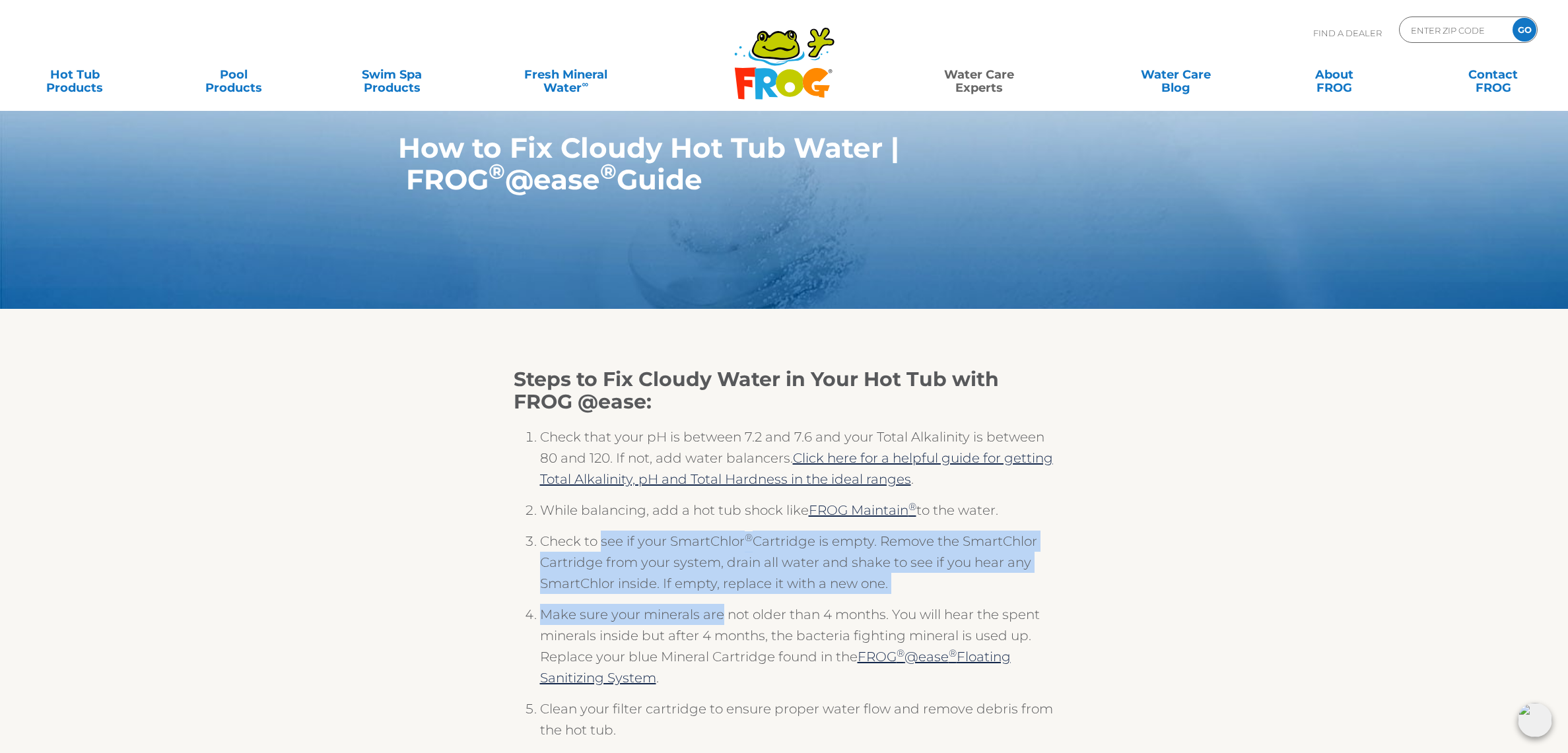
drag, startPoint x: 604, startPoint y: 550, endPoint x: 722, endPoint y: 620, distance: 137.2
click at [722, 620] on ol "Check that your pH is between 7.2 and 7.6 and your Total Alkalinity is between …" at bounding box center [784, 588] width 541 height 351
click at [722, 620] on li "Make sure your minerals are not older than 4 months. You will hear the spent mi…" at bounding box center [798, 651] width 515 height 94
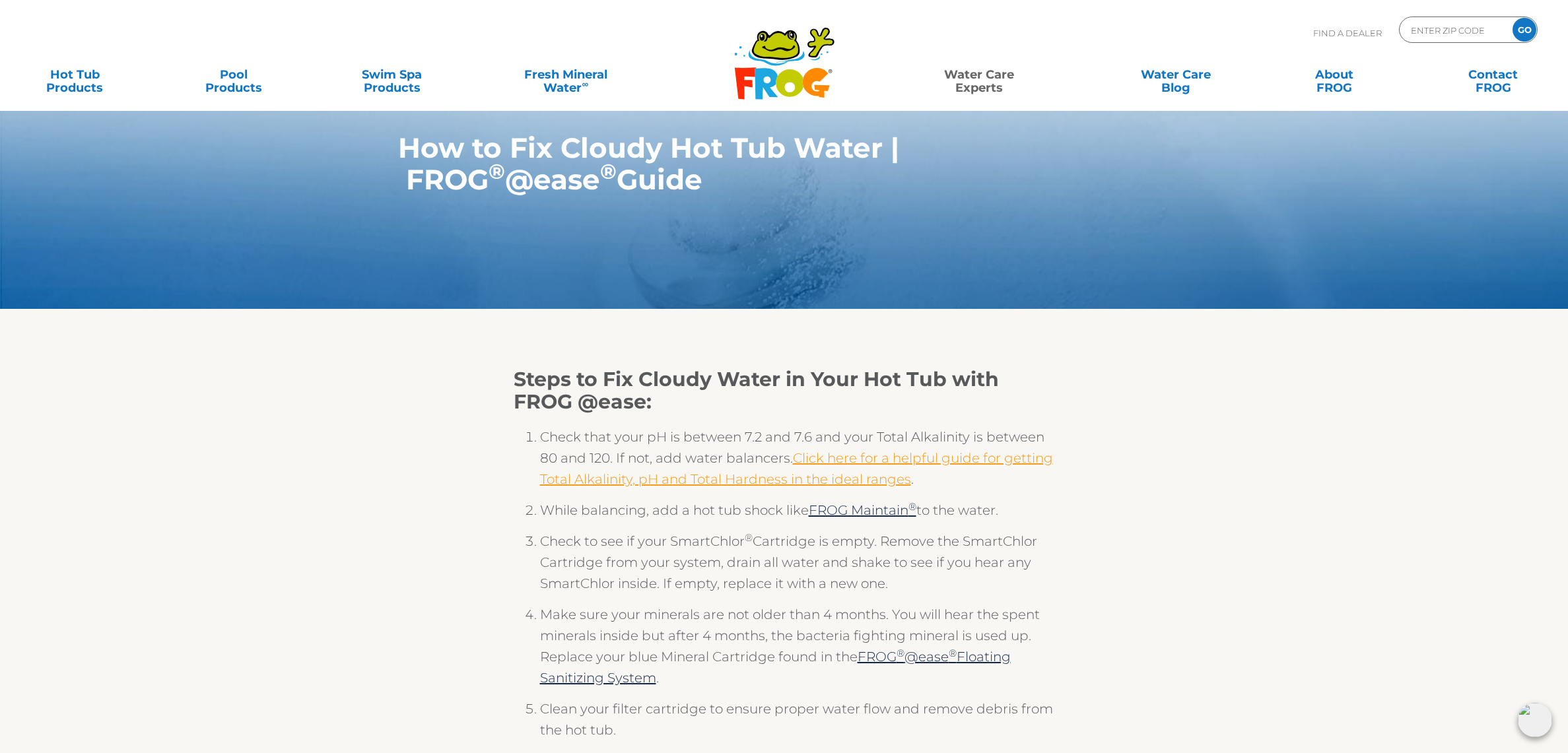
click at [852, 461] on link "Click here for a helpful guide for getting Total Alkalinity, pH and Total Hardn…" at bounding box center [797, 469] width 513 height 37
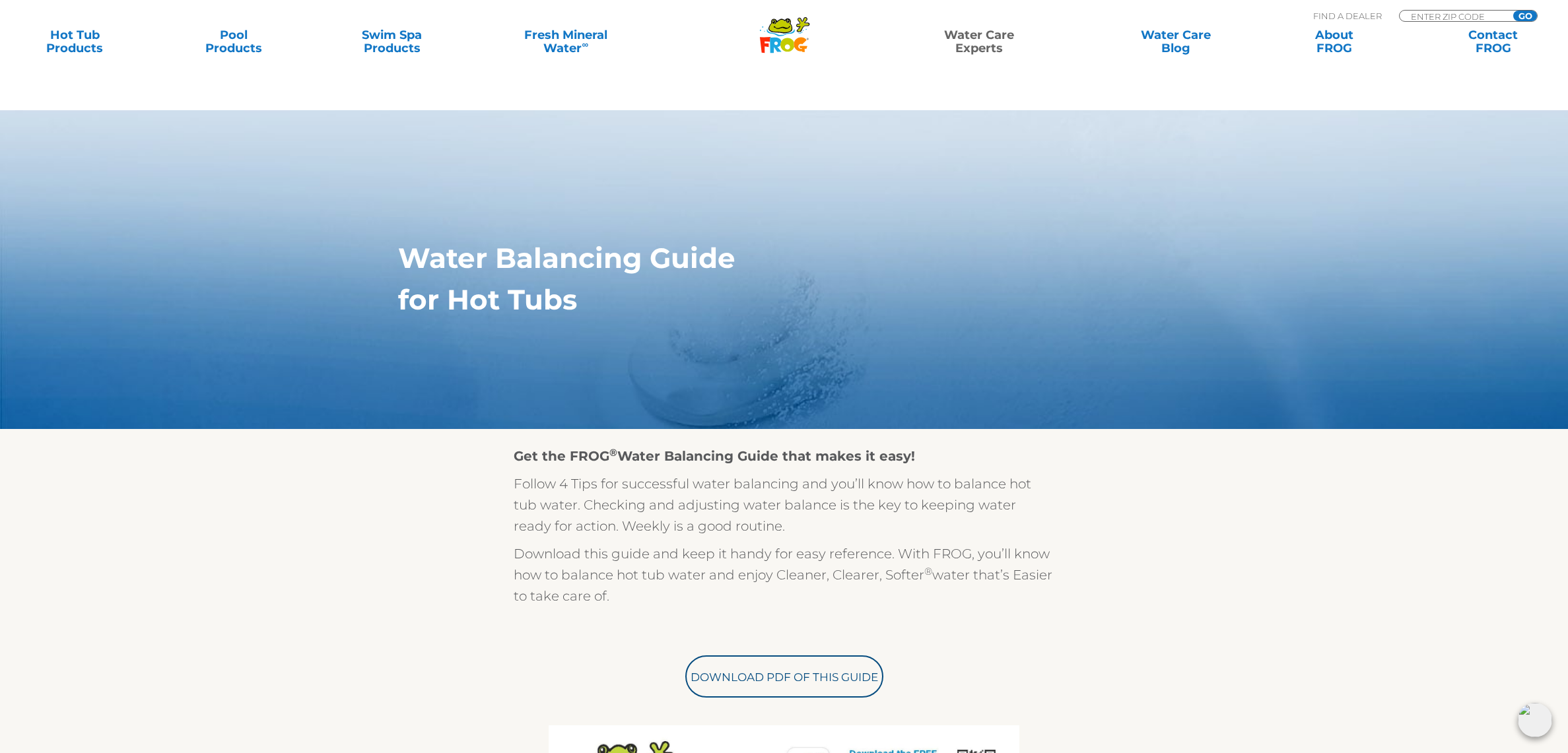
scroll to position [858, 0]
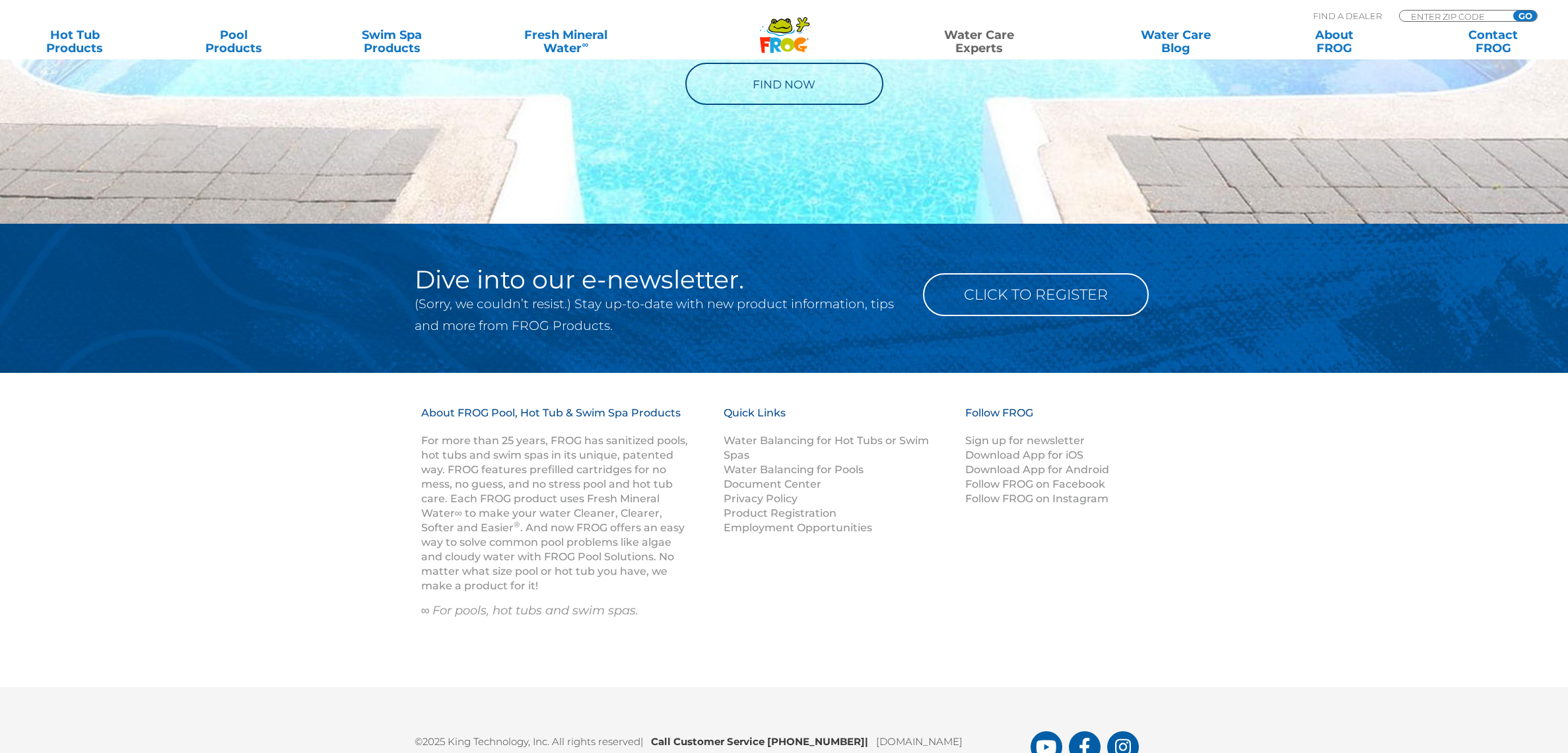
scroll to position [511, 0]
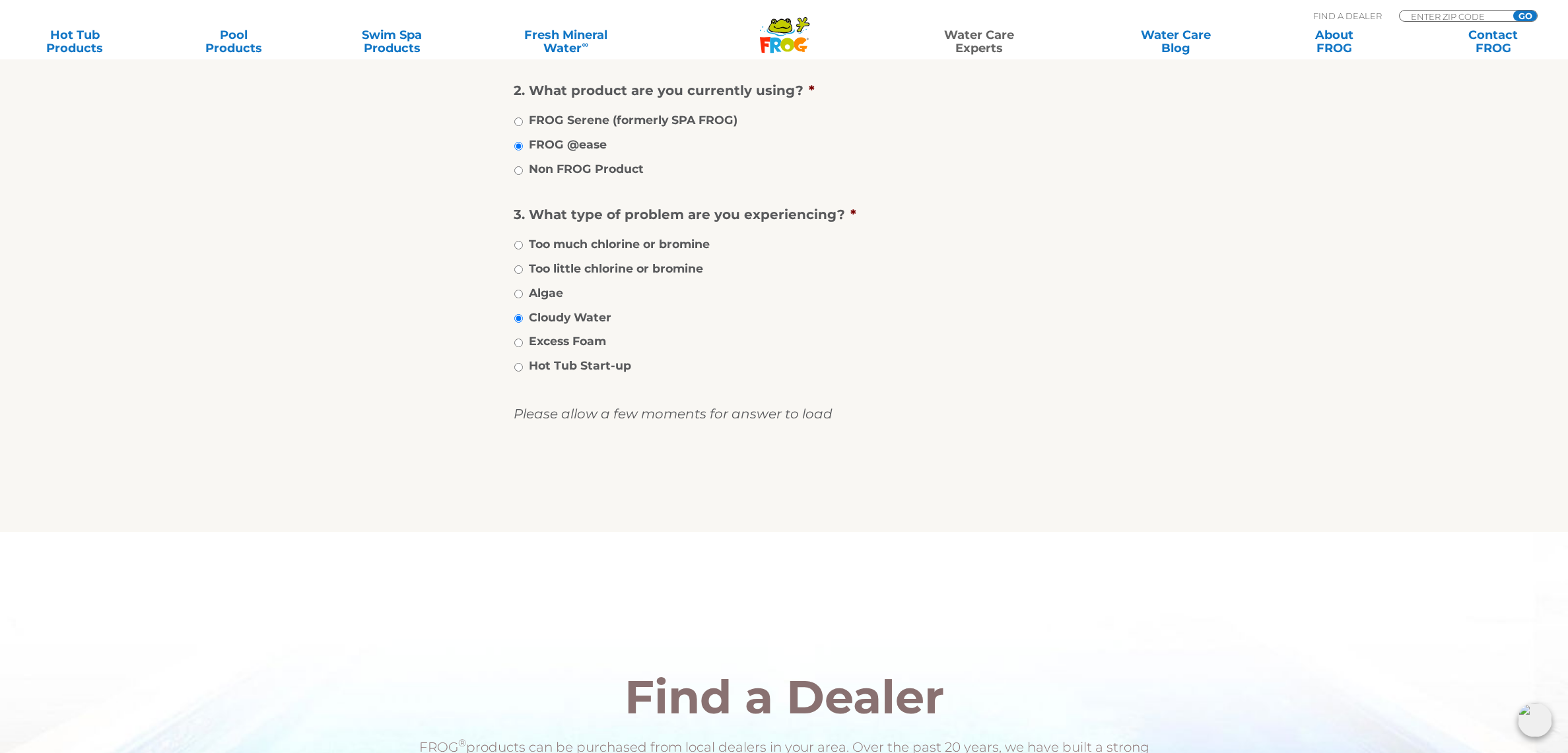
click at [596, 371] on label "Hot Tub Start-up" at bounding box center [580, 365] width 102 height 17
click at [523, 371] on input "Hot Tub Start-up" at bounding box center [518, 367] width 8 height 8
radio input "true"
click at [784, 487] on input "image" at bounding box center [784, 484] width 0 height 42
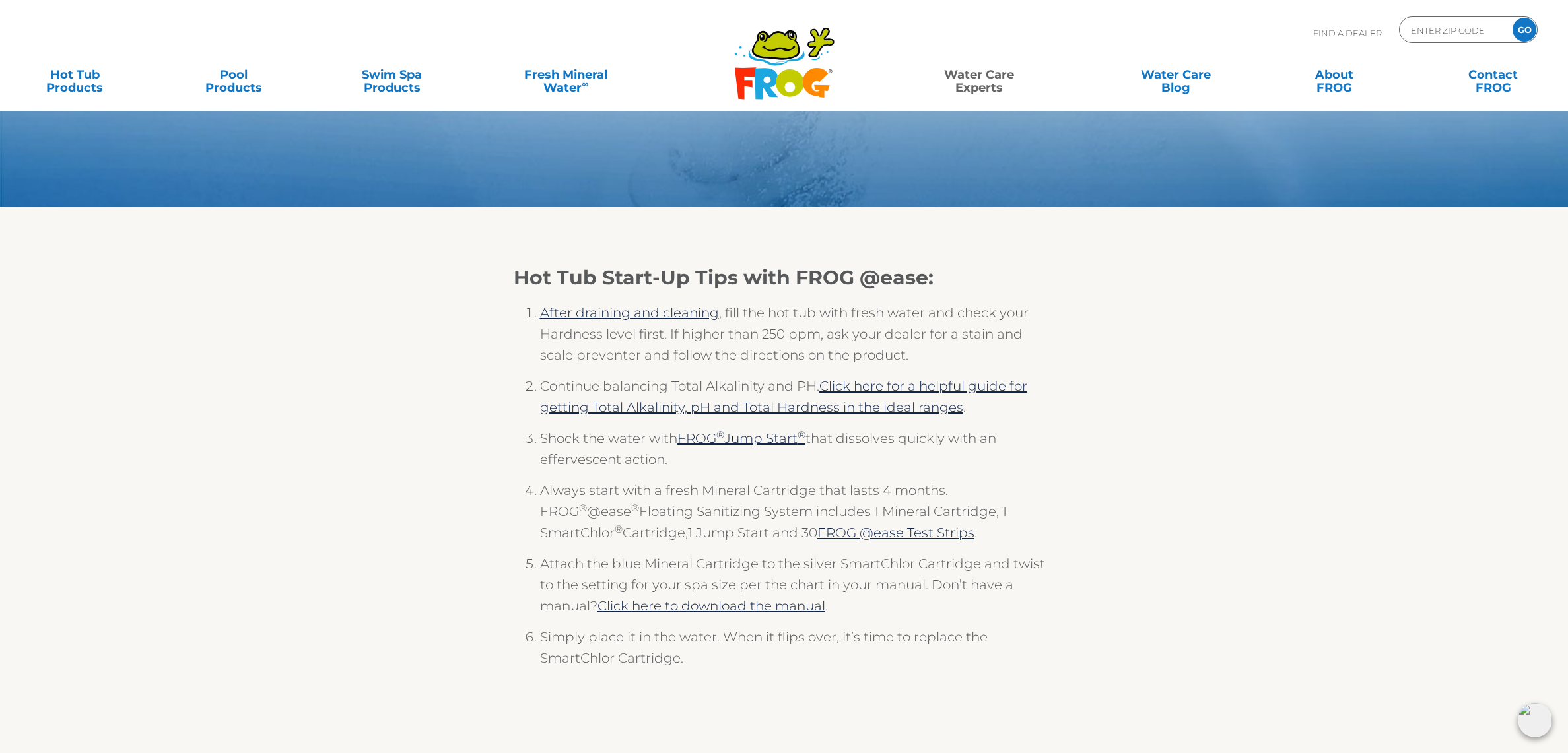
scroll to position [116, 0]
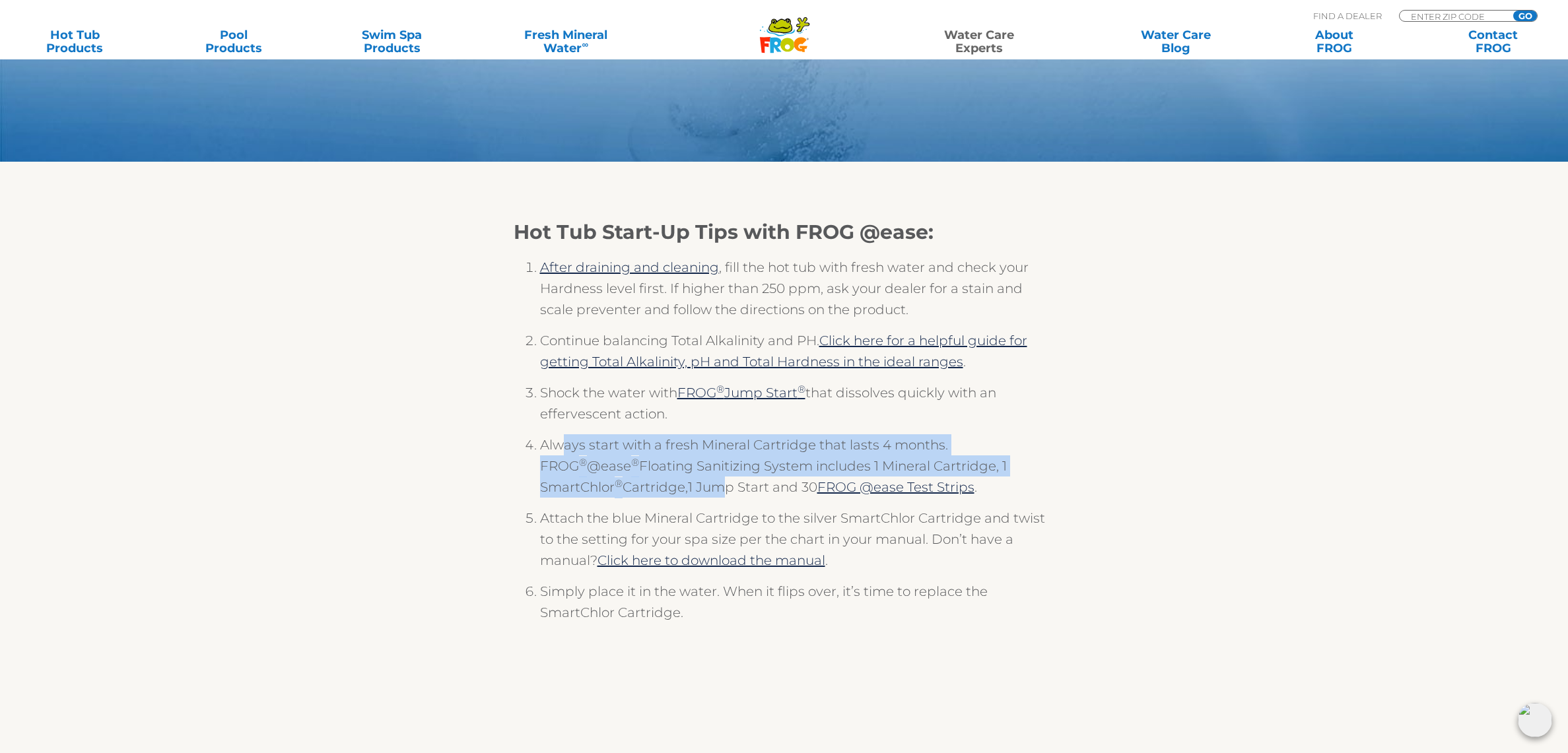
drag, startPoint x: 561, startPoint y: 446, endPoint x: 628, endPoint y: 491, distance: 80.7
click at [628, 491] on li "Always start with a fresh Mineral Cartridge that lasts 4 months. FROG ® @ease ®…" at bounding box center [798, 471] width 515 height 73
drag, startPoint x: 565, startPoint y: 442, endPoint x: 642, endPoint y: 515, distance: 106.1
click at [642, 515] on ol "After draining and cleaning , fill the hot tub with fresh water and check your …" at bounding box center [784, 445] width 541 height 403
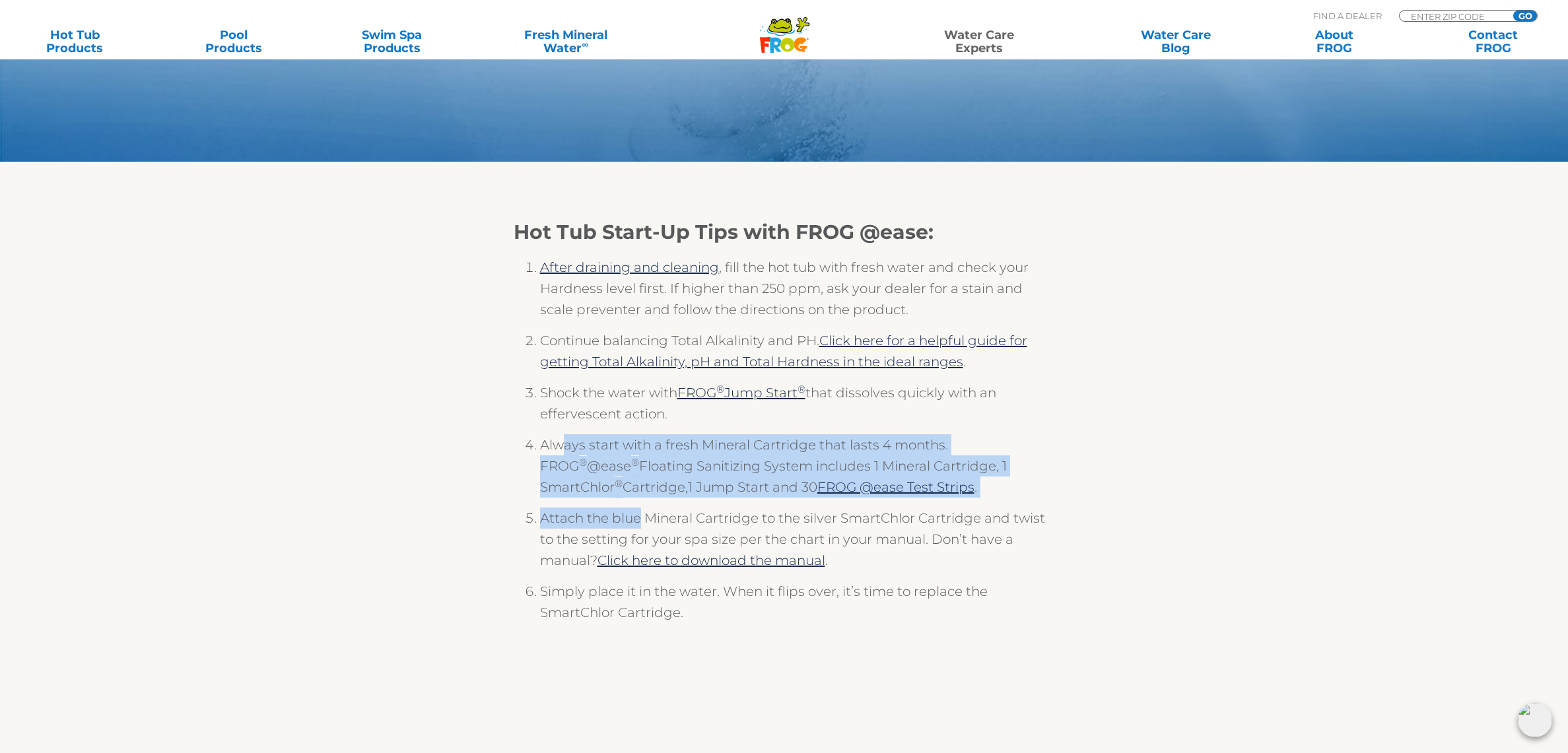
click at [642, 515] on li "Attach the blue Mineral Cartridge to the silver SmartChlor Cartridge and twist …" at bounding box center [798, 544] width 515 height 73
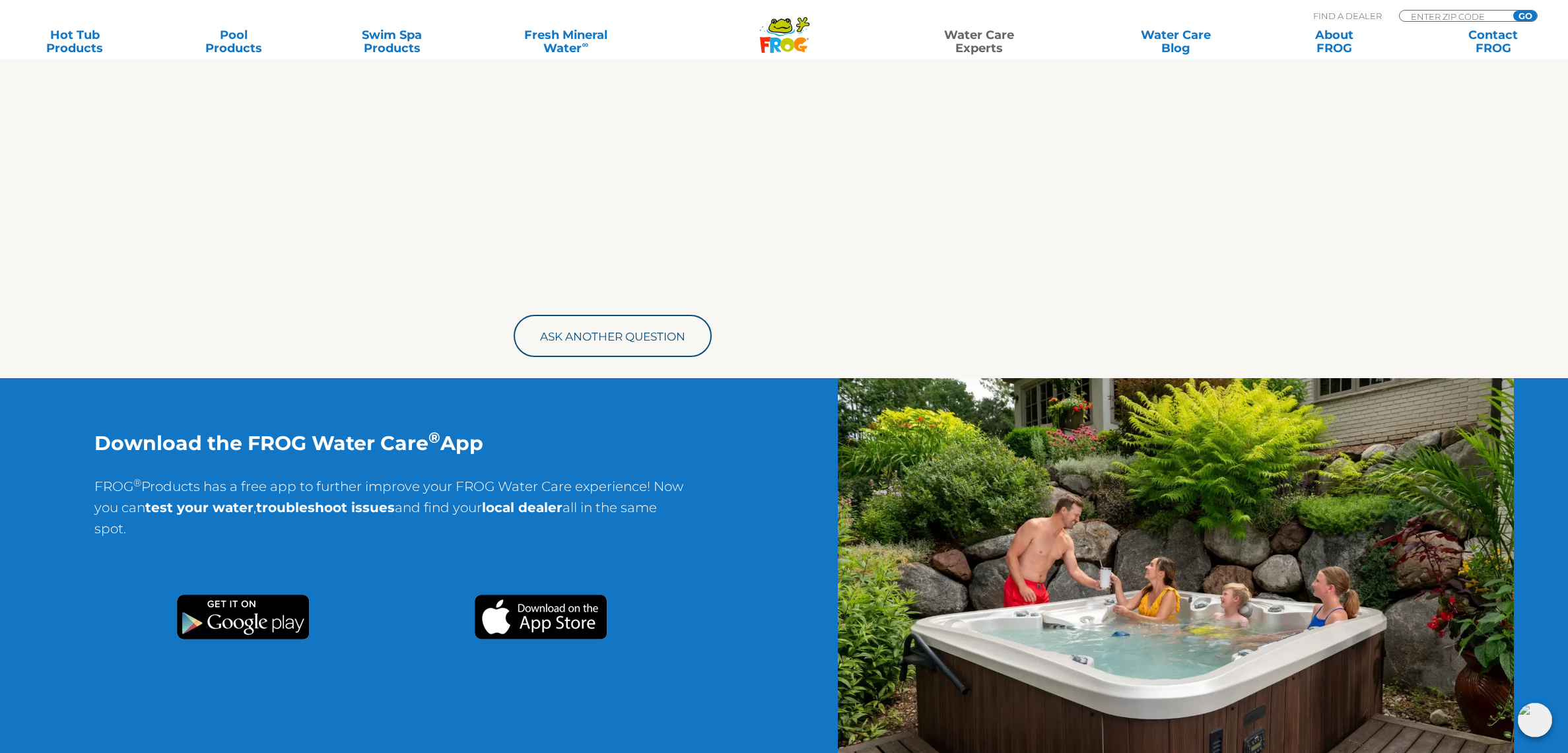
scroll to position [0, 0]
